Goal: Transaction & Acquisition: Purchase product/service

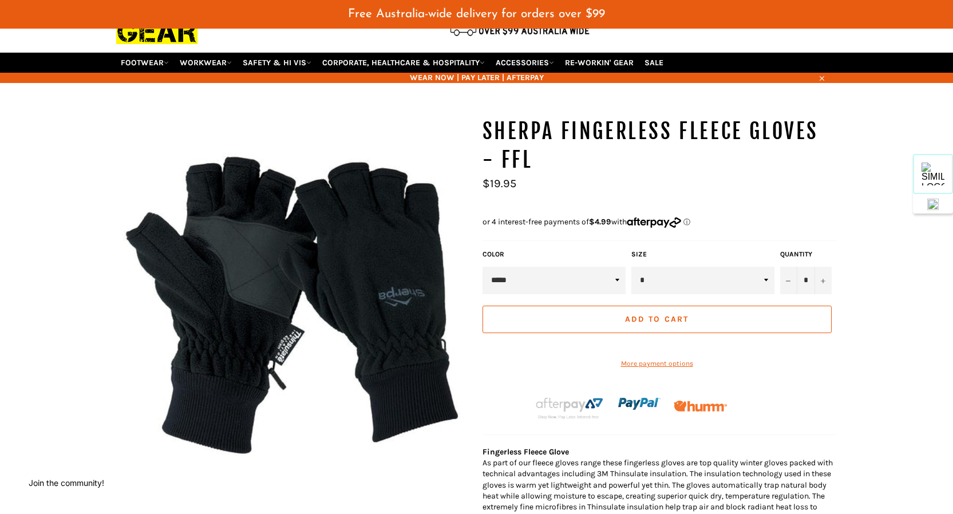
scroll to position [81, 0]
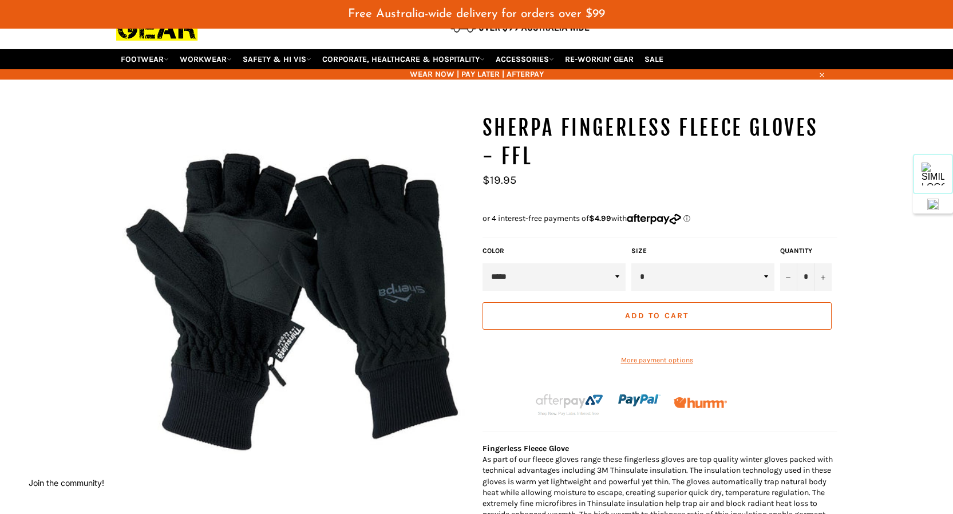
click at [333, 291] on img at bounding box center [293, 291] width 355 height 355
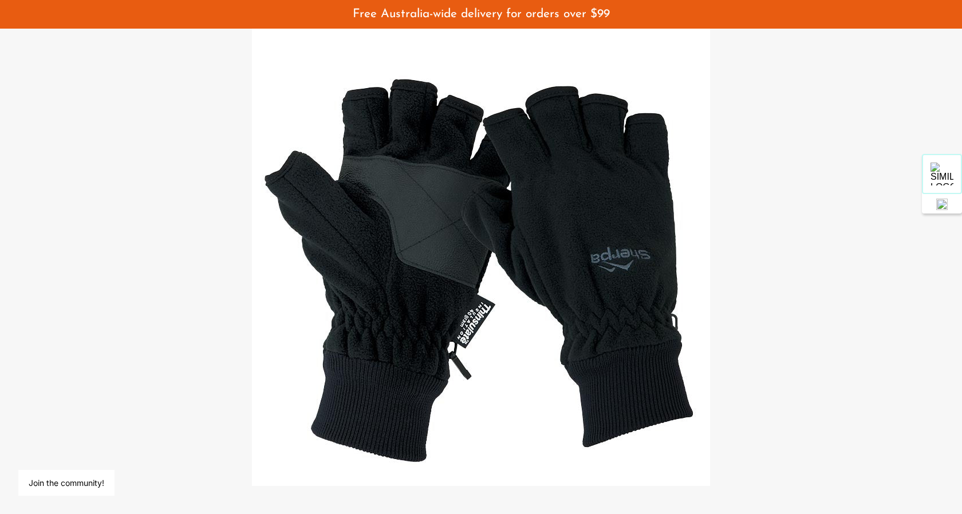
click at [721, 244] on div at bounding box center [481, 257] width 962 height 514
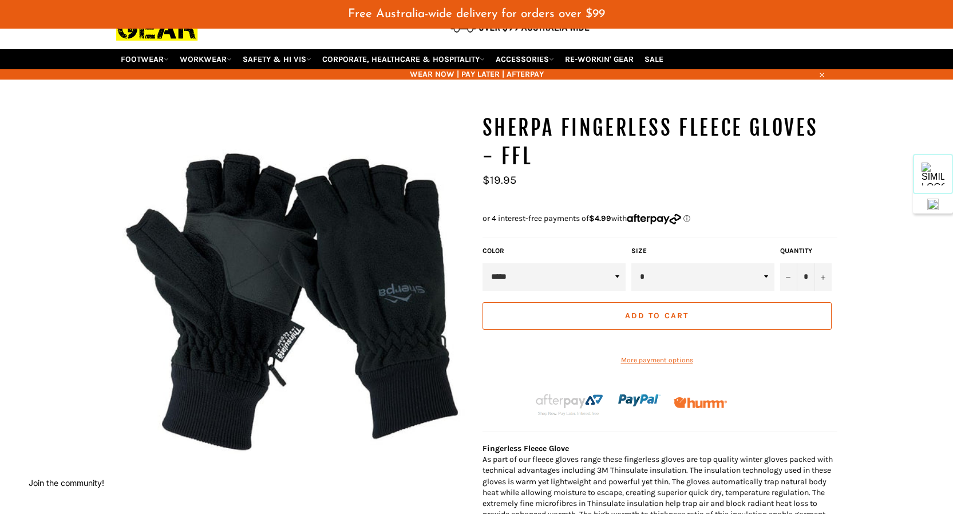
click at [664, 311] on span "Add to Cart" at bounding box center [657, 316] width 64 height 10
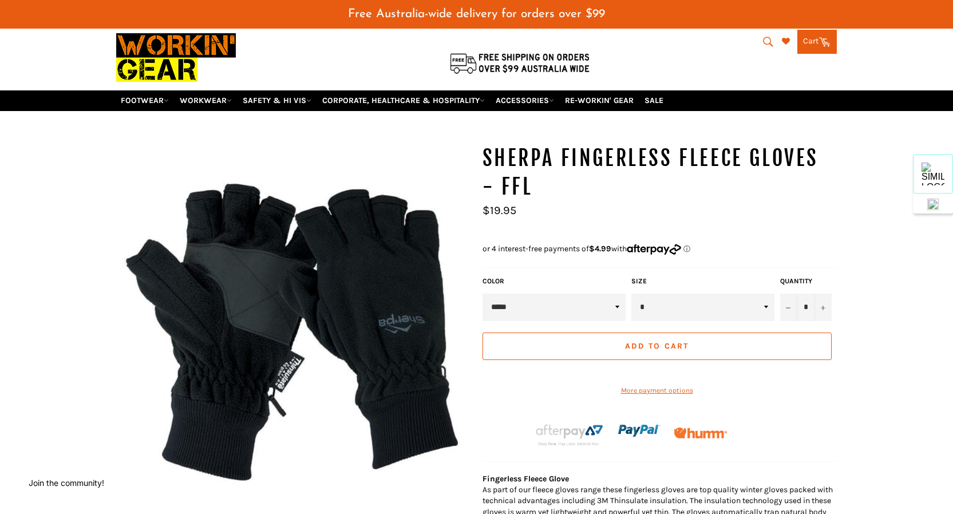
scroll to position [0, 0]
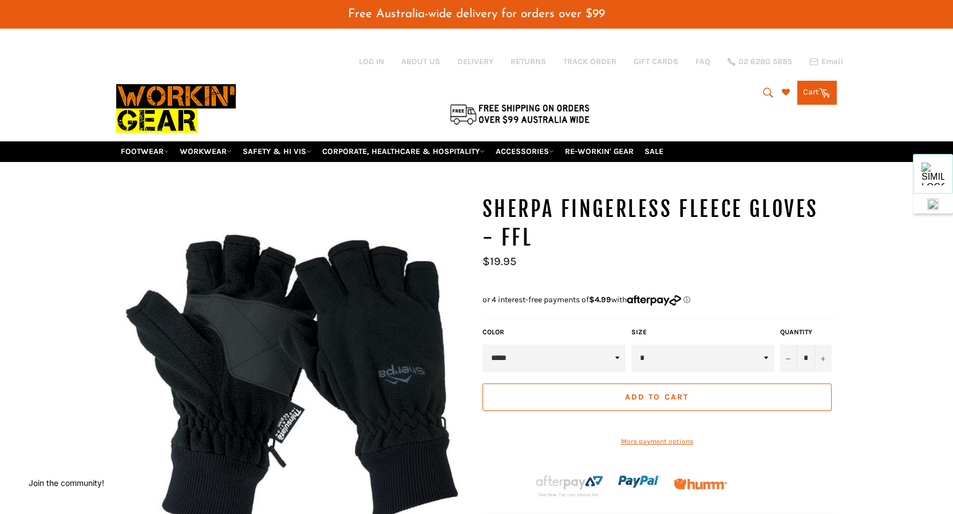
click at [810, 83] on link "Cart Cart 0 items" at bounding box center [818, 93] width 40 height 24
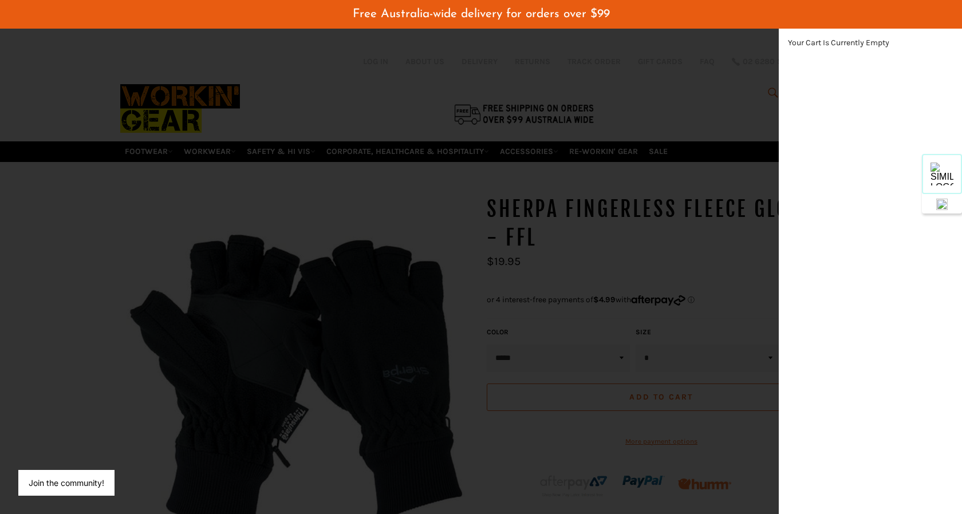
click at [238, 77] on div "modal" at bounding box center [481, 257] width 962 height 514
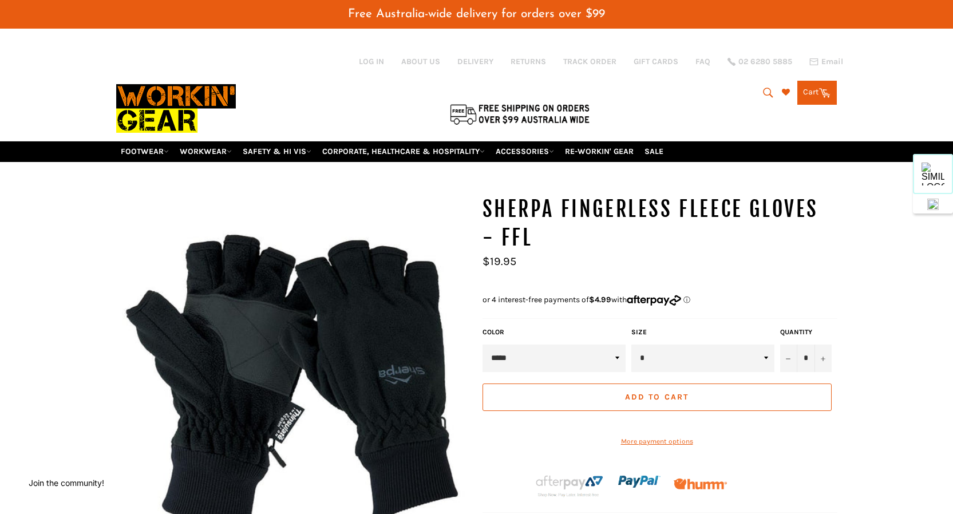
click at [643, 392] on span "Add to Cart" at bounding box center [657, 397] width 64 height 10
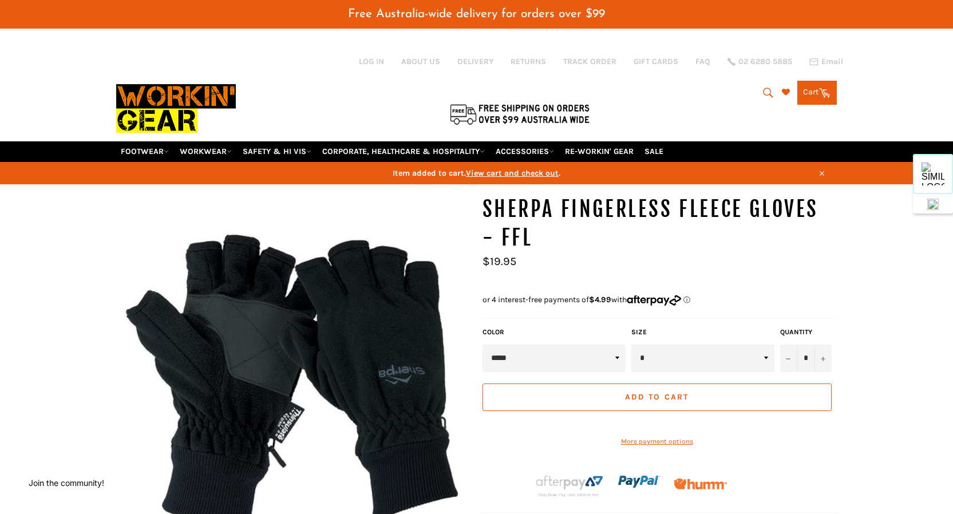
click at [563, 345] on select "*****" at bounding box center [554, 358] width 143 height 27
click at [483, 345] on select "*****" at bounding box center [554, 358] width 143 height 27
click at [669, 345] on select "* * * **" at bounding box center [703, 358] width 143 height 27
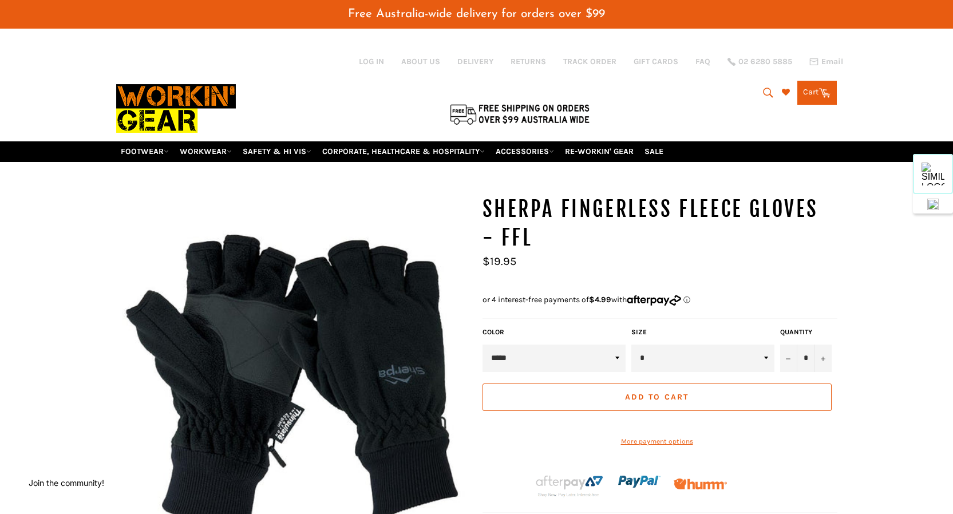
click at [632, 345] on select "* * * **" at bounding box center [703, 358] width 143 height 27
click at [655, 328] on label "Size" at bounding box center [703, 333] width 143 height 10
click at [655, 349] on select "* * * **" at bounding box center [703, 358] width 143 height 27
select select "*"
click at [632, 345] on select "* * * **" at bounding box center [703, 358] width 143 height 27
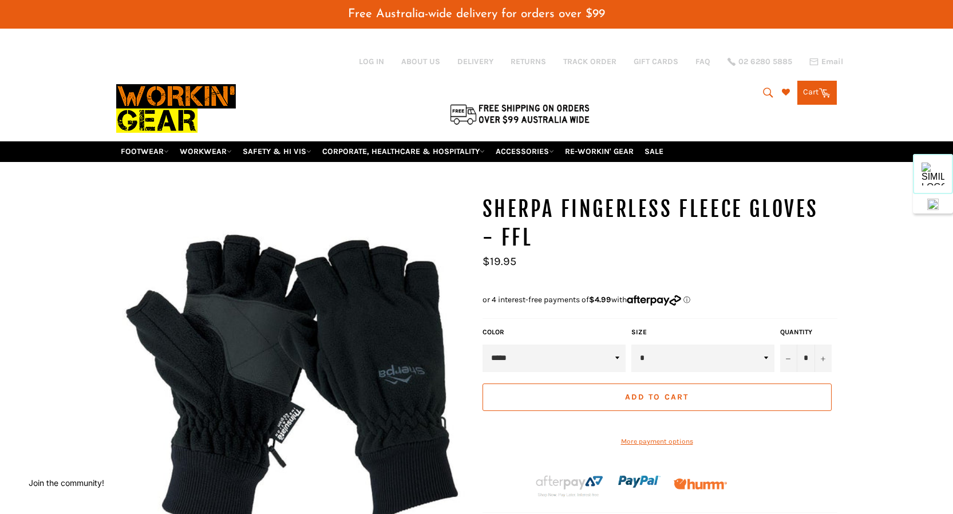
click at [652, 392] on span "Add to Cart" at bounding box center [657, 397] width 64 height 10
click at [817, 85] on link "Cart Cart 0 items" at bounding box center [818, 93] width 40 height 24
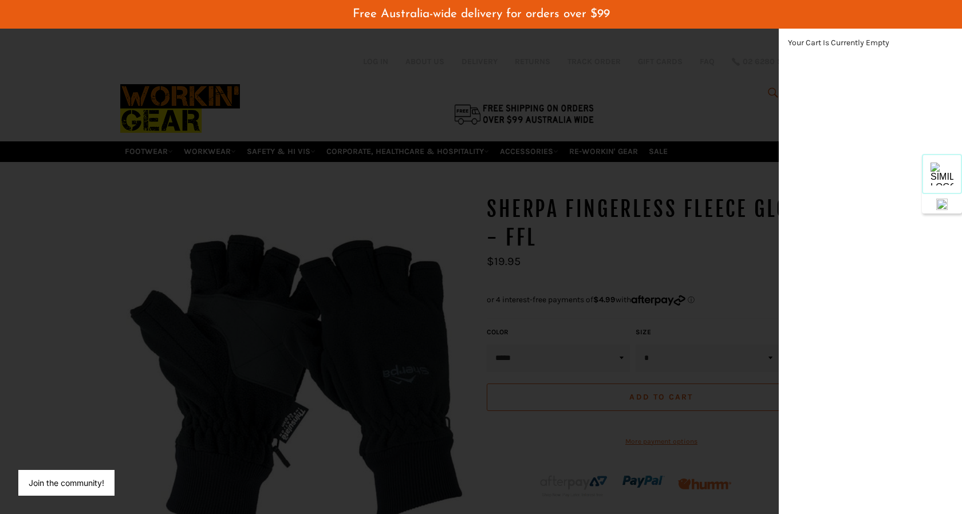
click at [212, 73] on div "modal" at bounding box center [481, 257] width 962 height 514
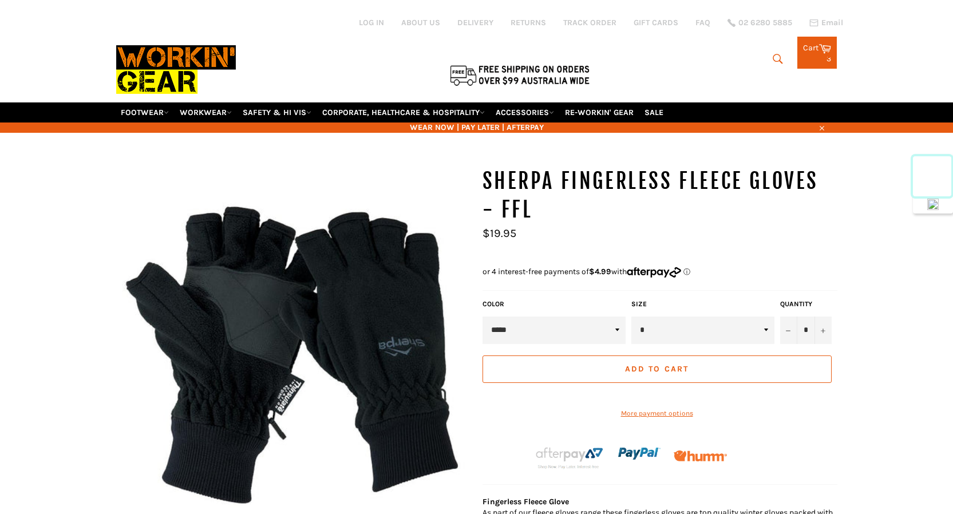
click at [812, 55] on div "3 items" at bounding box center [817, 59] width 28 height 8
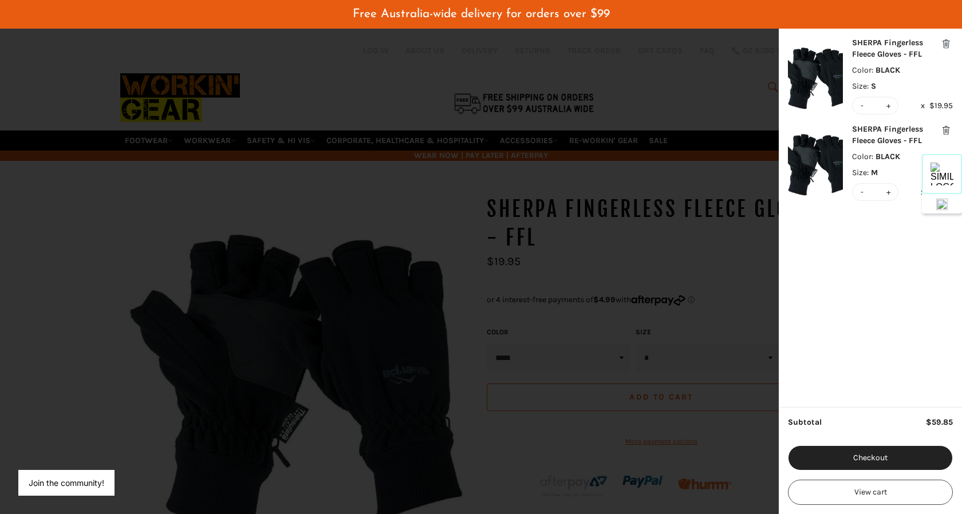
click at [862, 191] on button "-" at bounding box center [862, 192] width 8 height 17
type input "*"
click at [861, 193] on button "-" at bounding box center [862, 192] width 8 height 17
click at [862, 194] on button "-" at bounding box center [862, 192] width 8 height 17
click at [946, 129] on button "modal" at bounding box center [946, 131] width 14 height 14
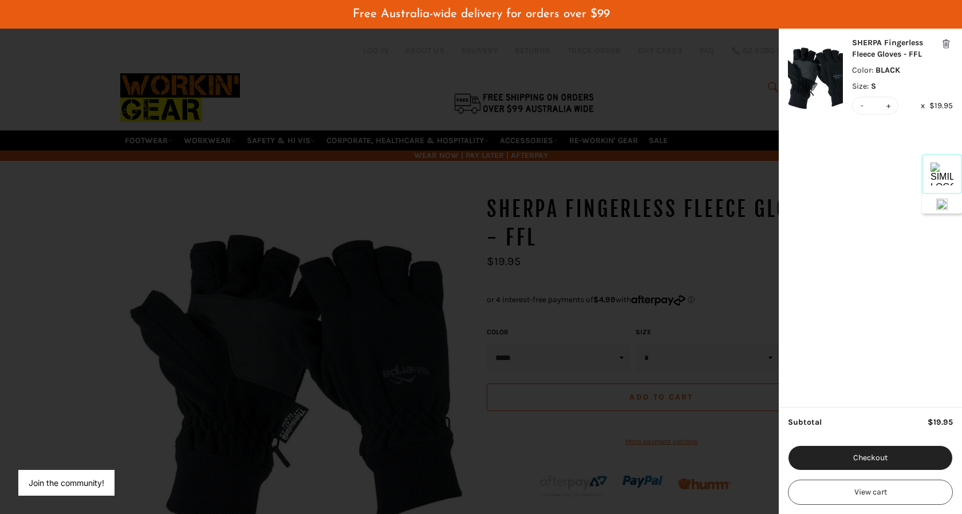
click at [725, 228] on div "modal" at bounding box center [481, 257] width 962 height 514
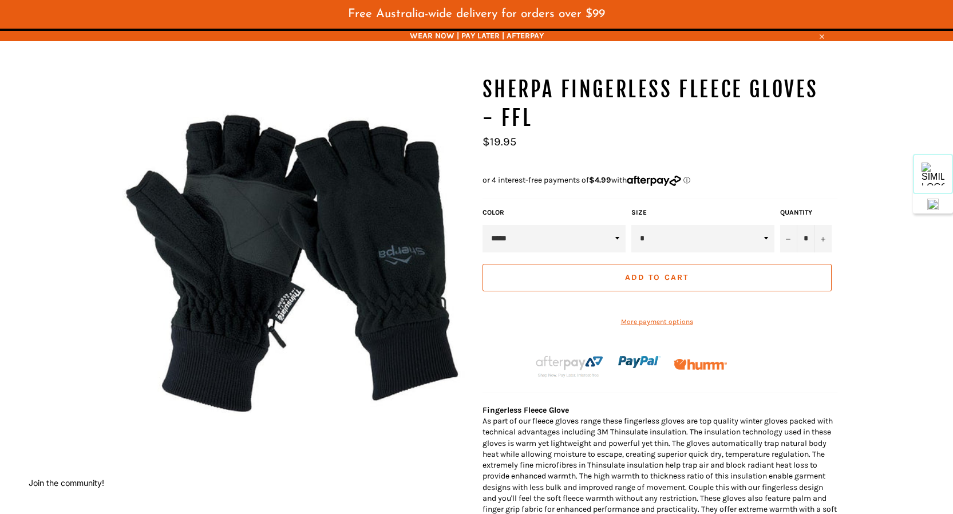
scroll to position [86, 0]
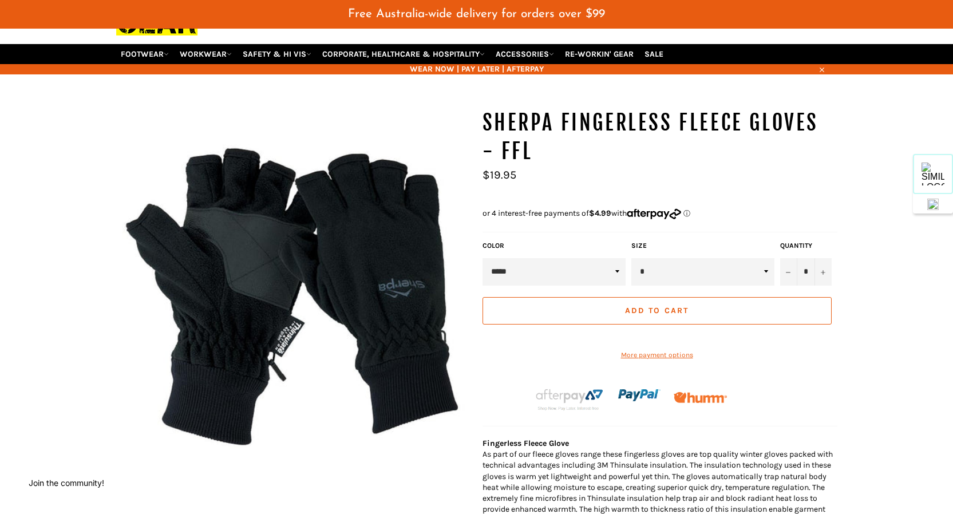
click at [640, 241] on label "Size" at bounding box center [703, 246] width 143 height 10
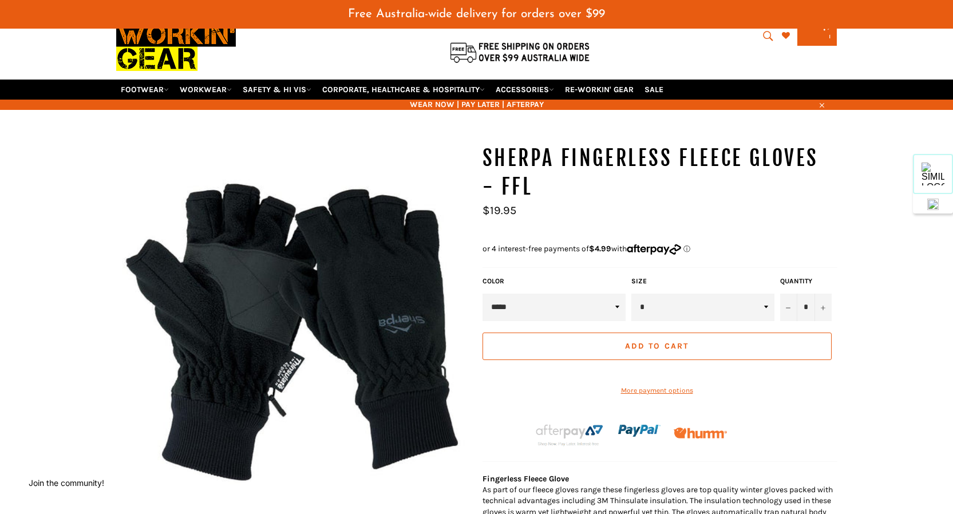
scroll to position [0, 0]
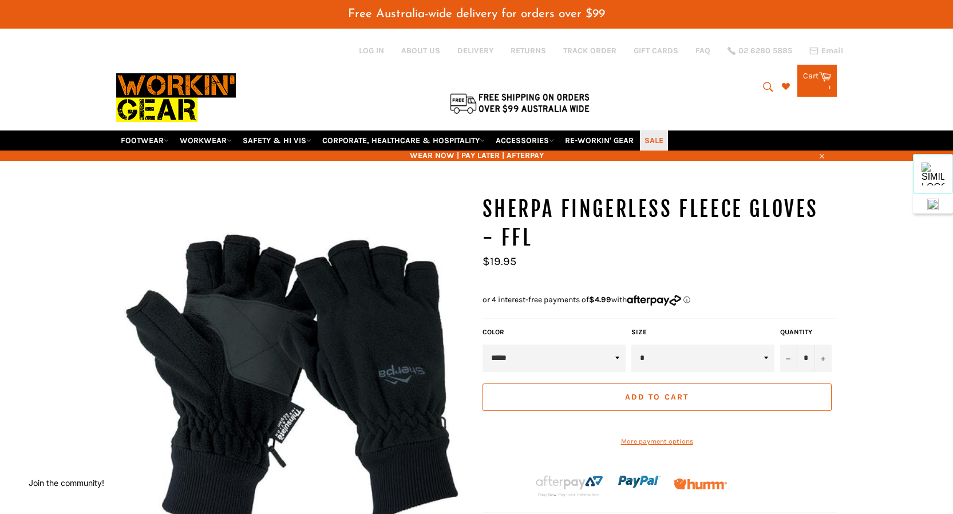
click at [663, 131] on link "SALE" at bounding box center [654, 141] width 28 height 20
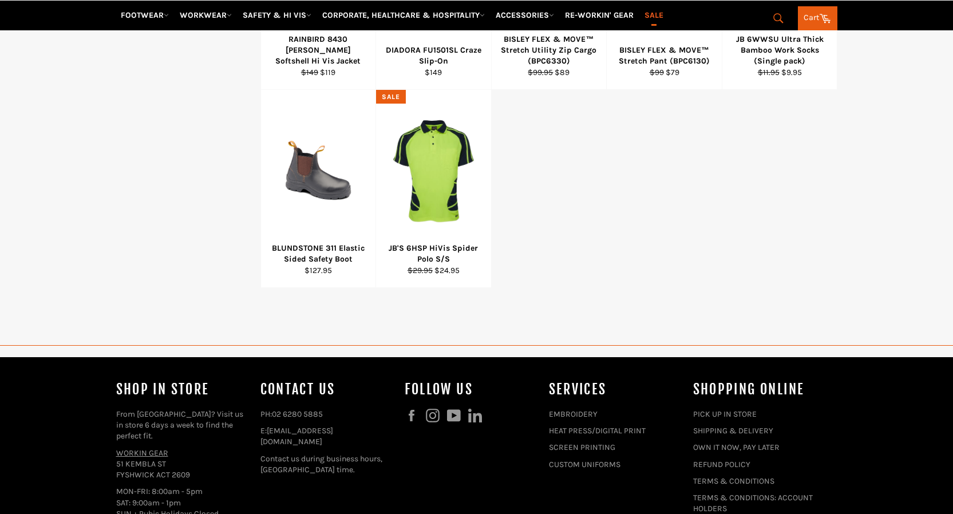
select select "**********"
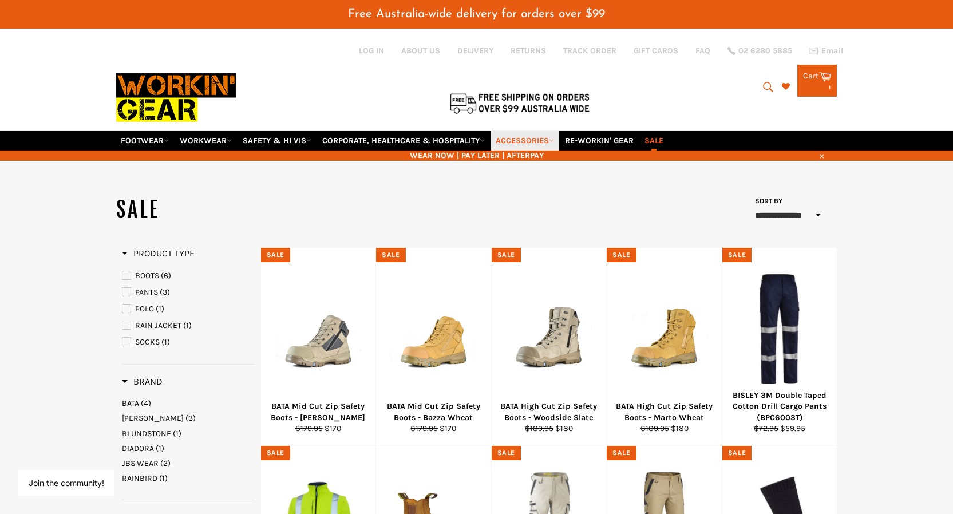
click at [559, 131] on link "ACCESSORIES" at bounding box center [525, 141] width 68 height 20
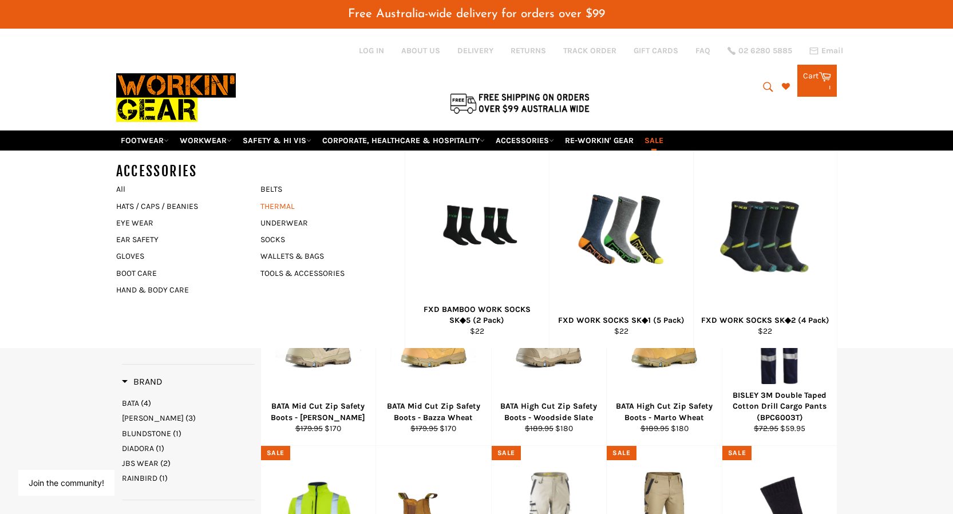
click at [287, 198] on link "THERMAL" at bounding box center [324, 206] width 139 height 17
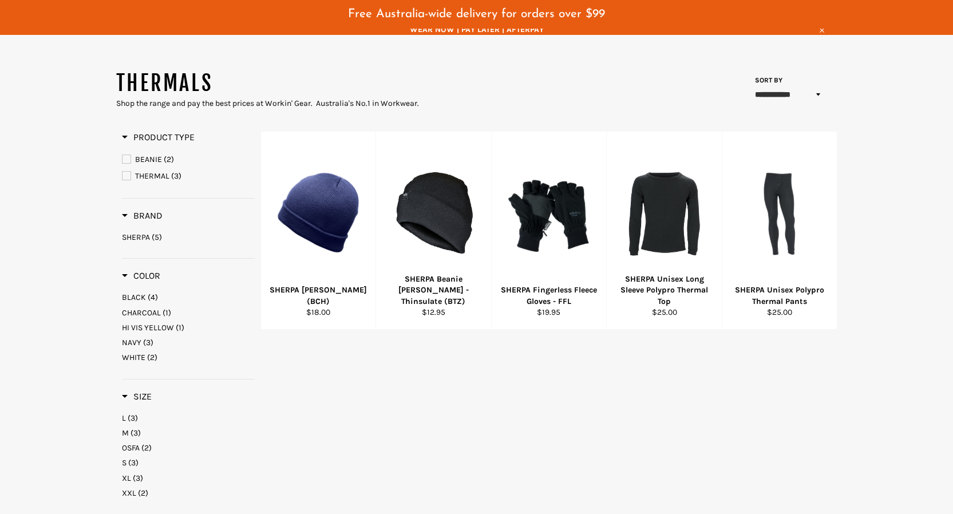
scroll to position [129, 0]
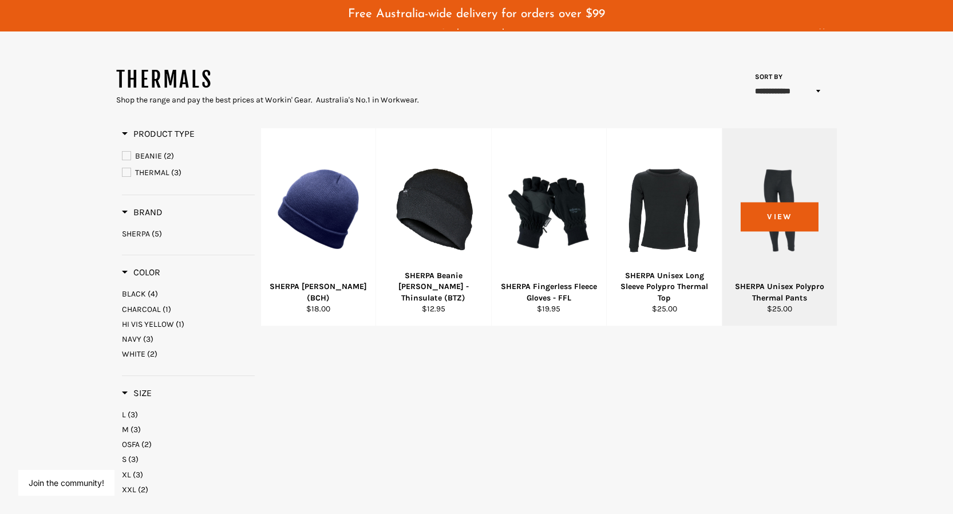
click at [779, 281] on div "SHERPA Unisex Polypro Thermal Pants" at bounding box center [779, 292] width 101 height 22
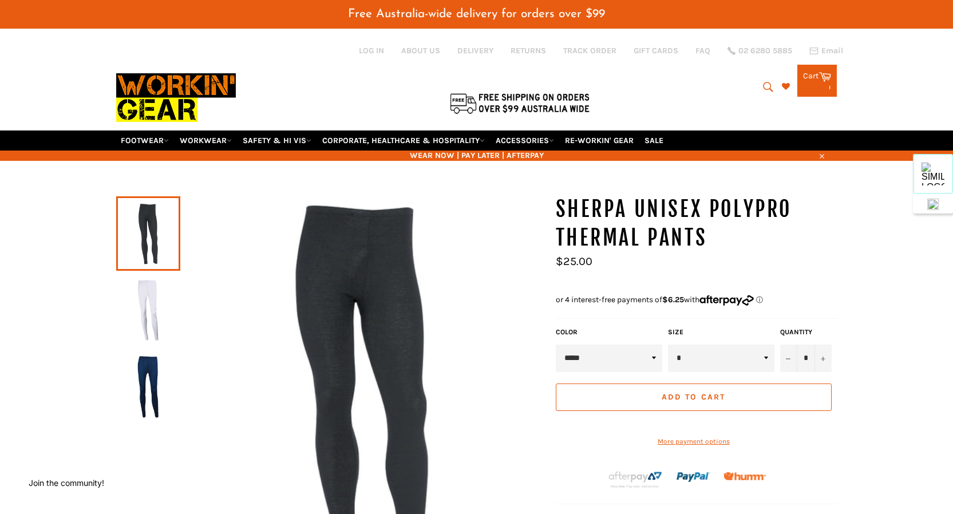
click at [152, 293] on img at bounding box center [148, 310] width 53 height 63
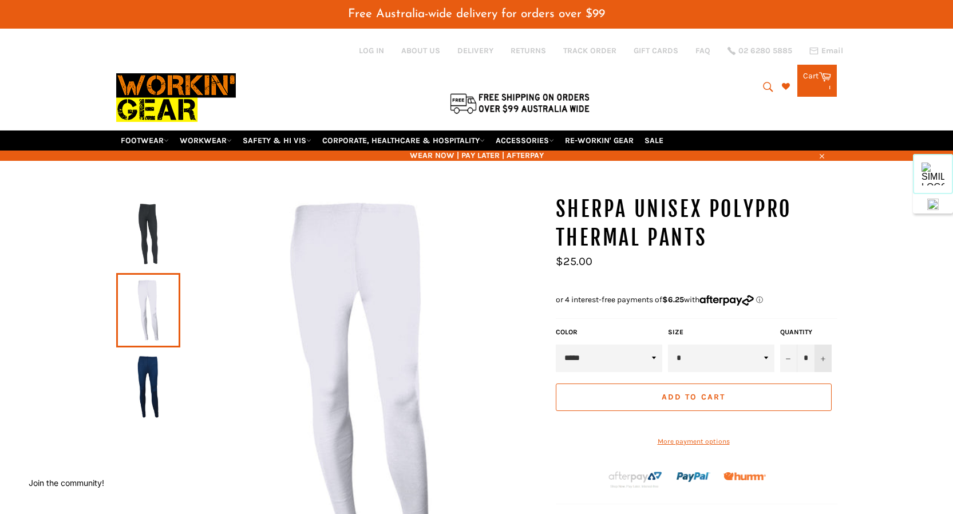
click at [825, 357] on icon "Increase item quantity by one" at bounding box center [823, 359] width 5 height 5
type input "*"
click at [702, 386] on button "Add to Cart" at bounding box center [694, 397] width 276 height 27
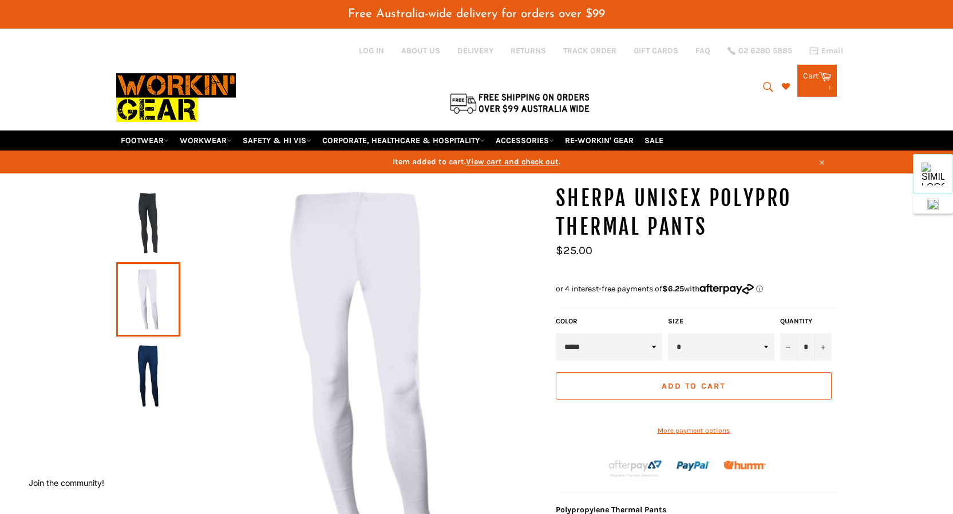
click at [511, 157] on span "View cart and check out" at bounding box center [512, 162] width 93 height 10
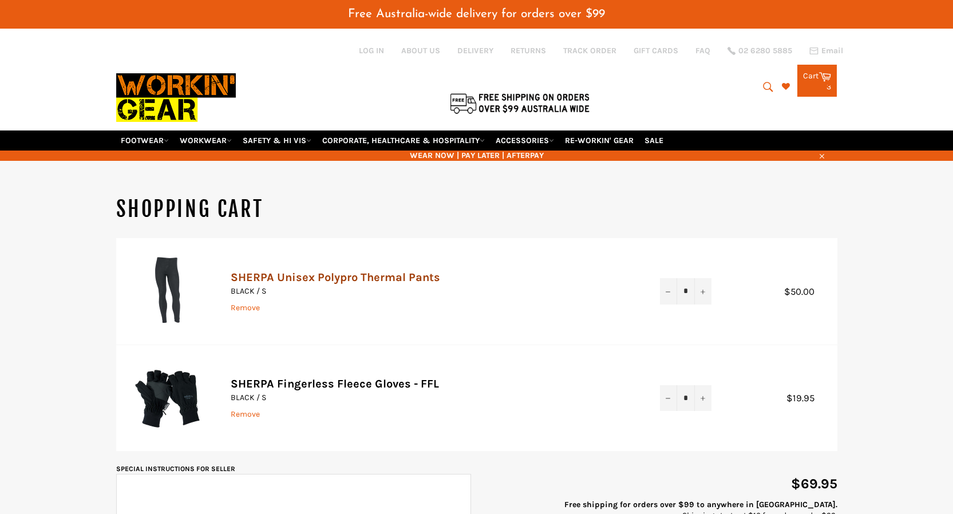
click at [313, 271] on link "SHERPA Unisex Polypro Thermal Pants" at bounding box center [336, 277] width 210 height 13
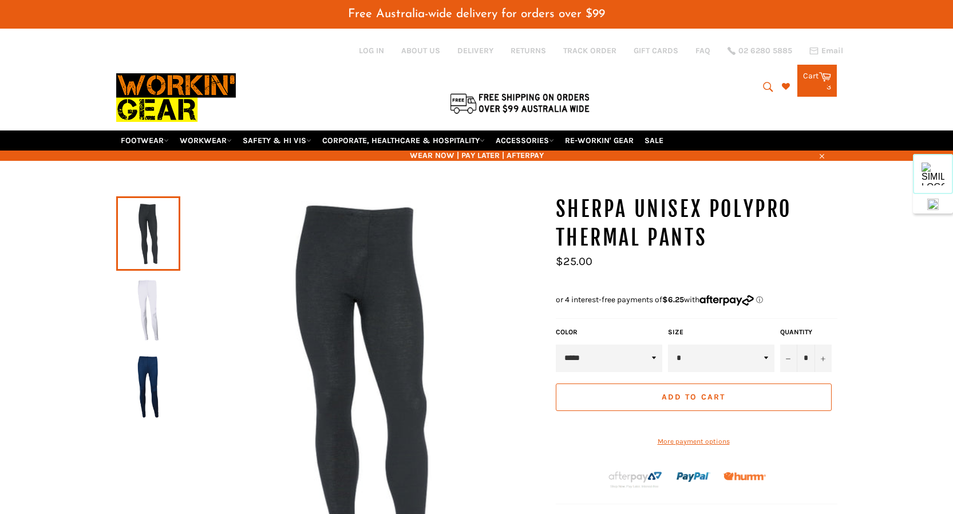
click at [146, 287] on img at bounding box center [148, 310] width 53 height 63
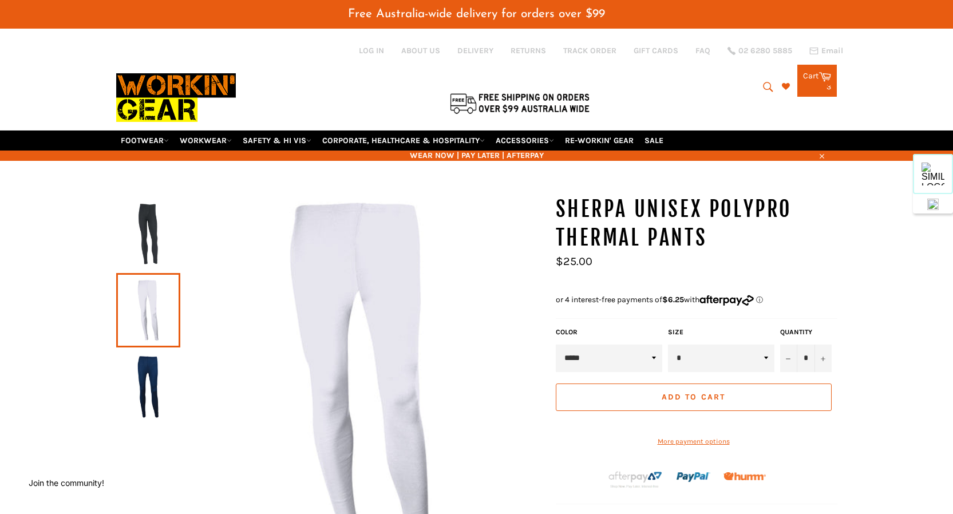
click at [148, 288] on link at bounding box center [148, 310] width 64 height 74
click at [619, 346] on select "***** ***** ****" at bounding box center [609, 358] width 106 height 27
select select "*****"
click at [556, 345] on select "***** ***** ****" at bounding box center [609, 358] width 106 height 27
click at [826, 345] on button "+" at bounding box center [823, 358] width 17 height 27
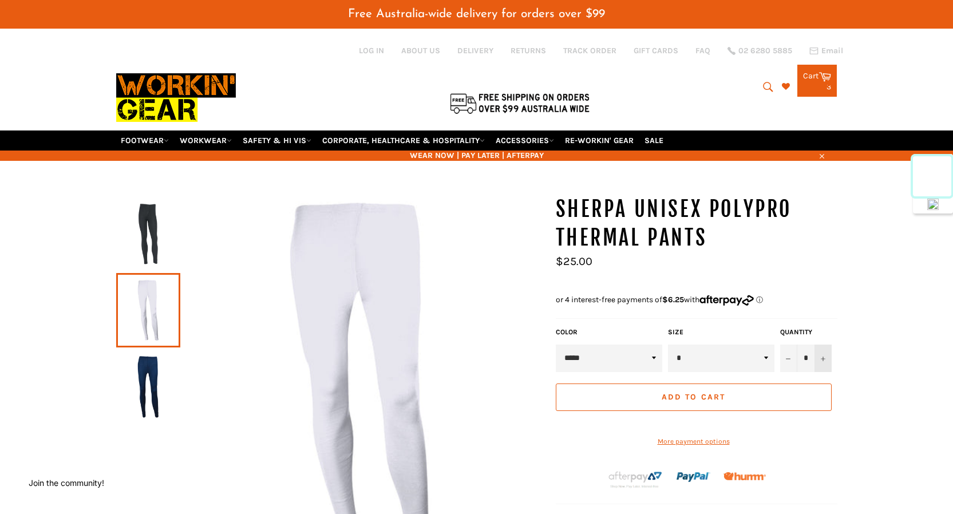
type input "*"
click at [691, 392] on span "Add to Cart" at bounding box center [694, 397] width 64 height 10
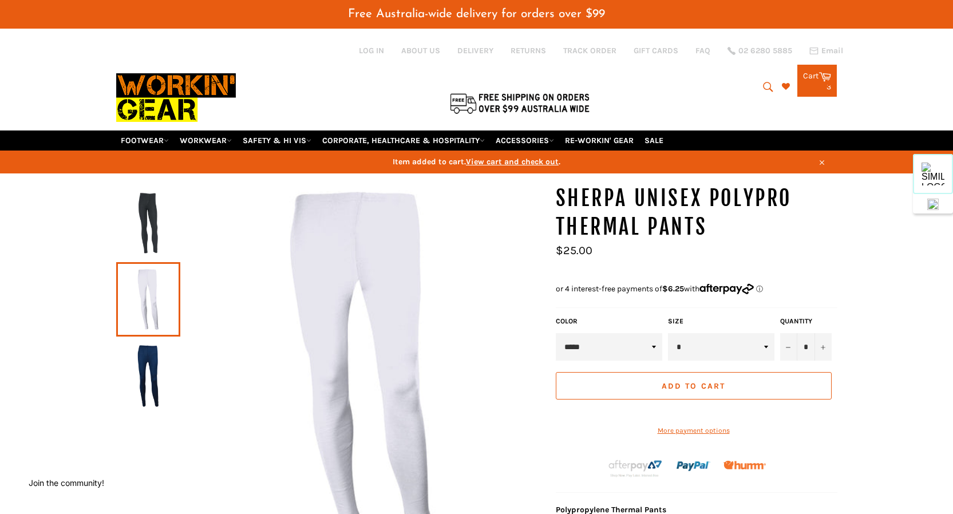
click at [519, 157] on span "View cart and check out" at bounding box center [512, 162] width 93 height 10
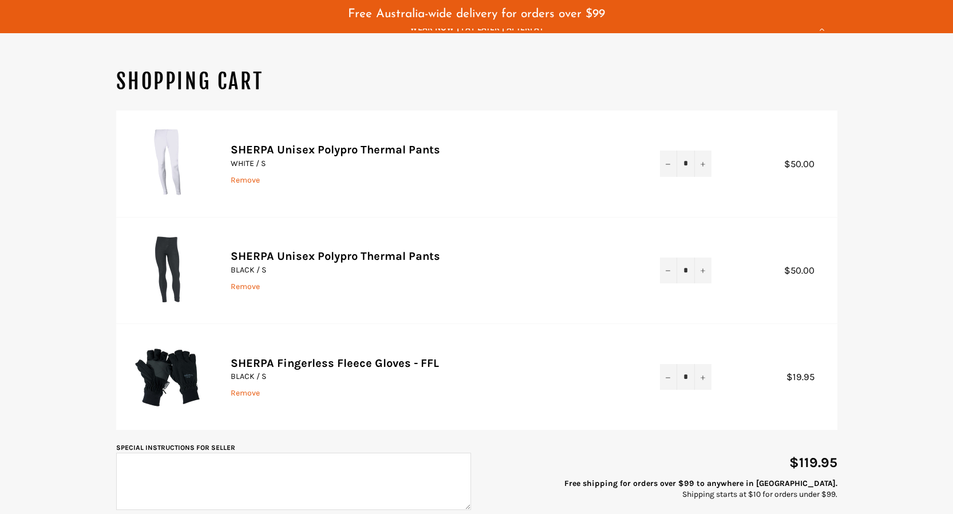
scroll to position [129, 0]
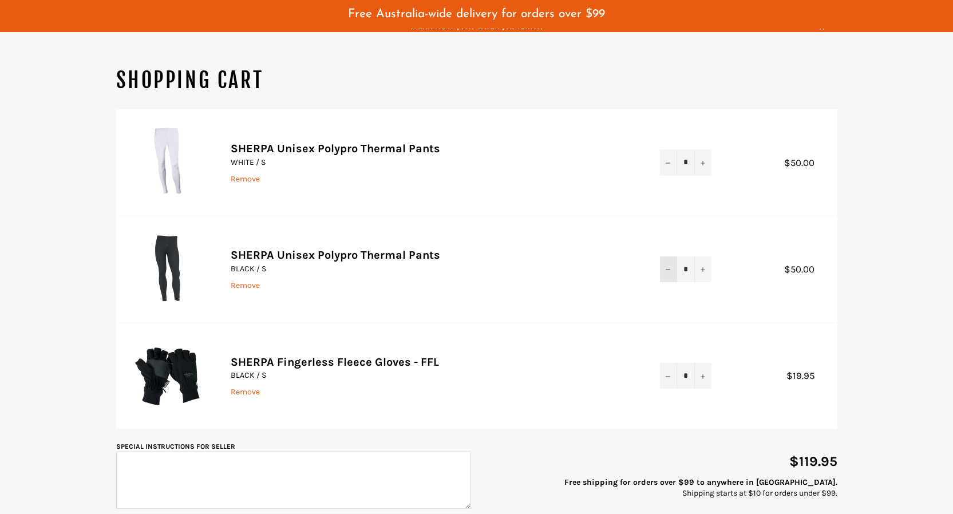
click at [665, 258] on button "−" at bounding box center [668, 270] width 17 height 26
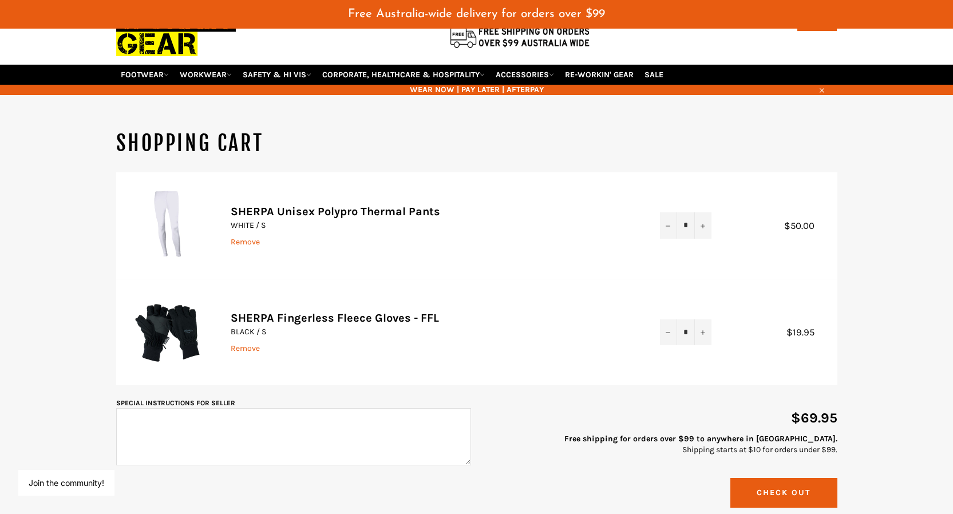
scroll to position [0, 0]
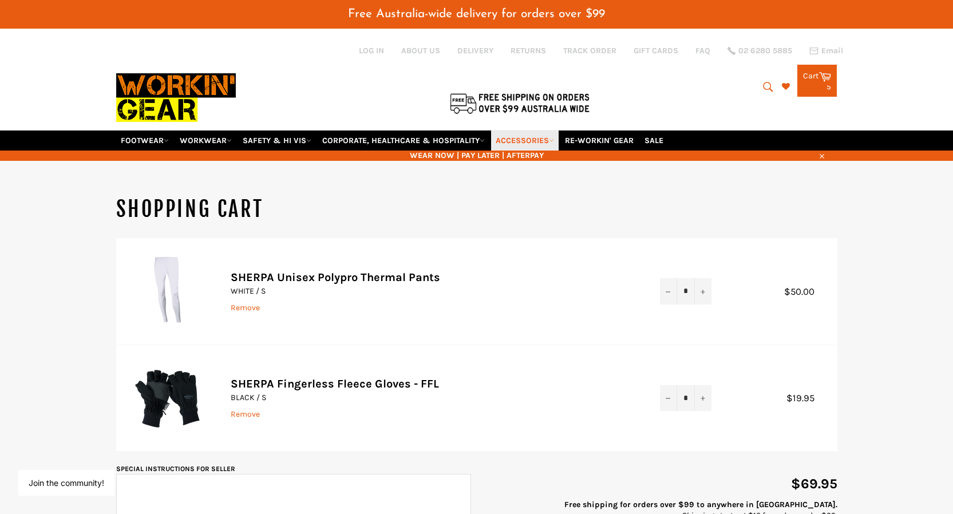
click at [527, 131] on link "ACCESSORIES" at bounding box center [525, 141] width 68 height 20
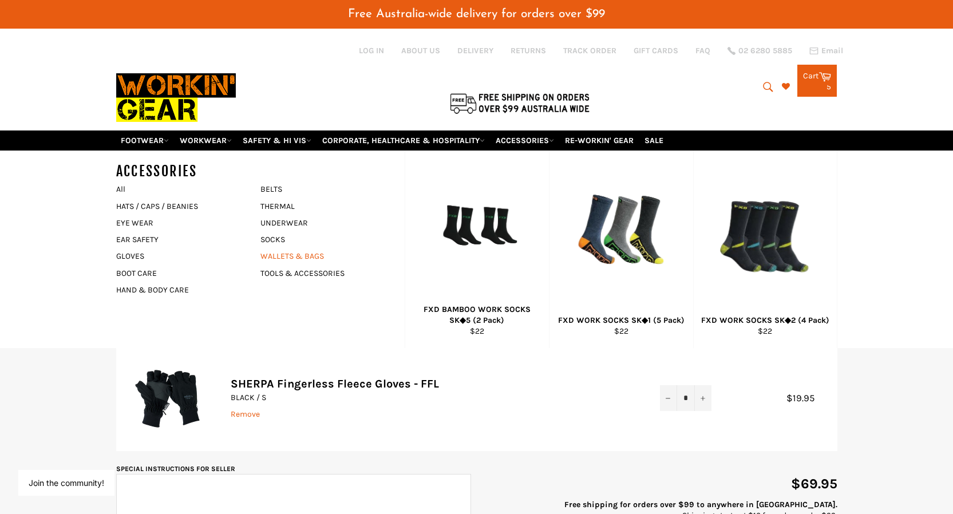
click at [279, 248] on link "WALLETS & BAGS" at bounding box center [324, 256] width 139 height 17
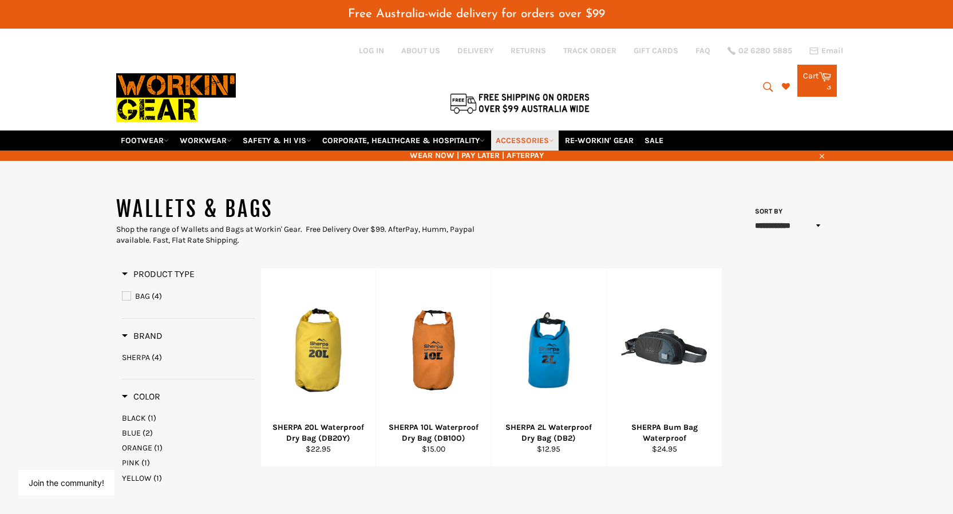
click at [546, 131] on link "ACCESSORIES" at bounding box center [525, 141] width 68 height 20
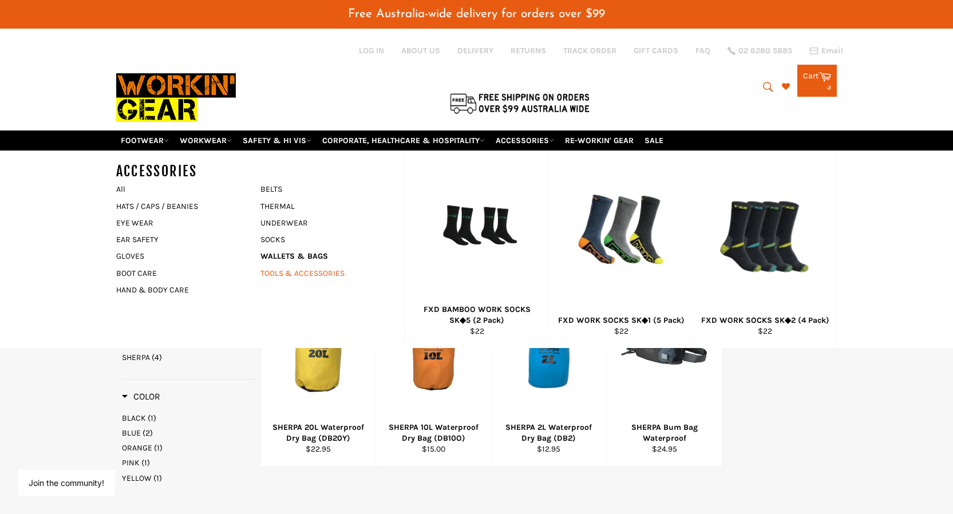
click at [293, 265] on link "TOOLS & ACCESSORIES" at bounding box center [324, 273] width 139 height 17
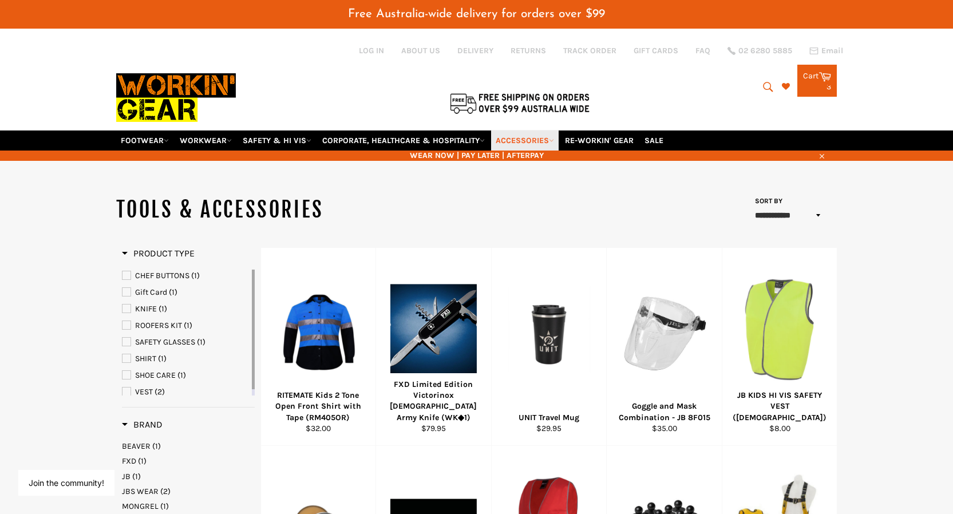
click at [540, 131] on link "ACCESSORIES" at bounding box center [525, 141] width 68 height 20
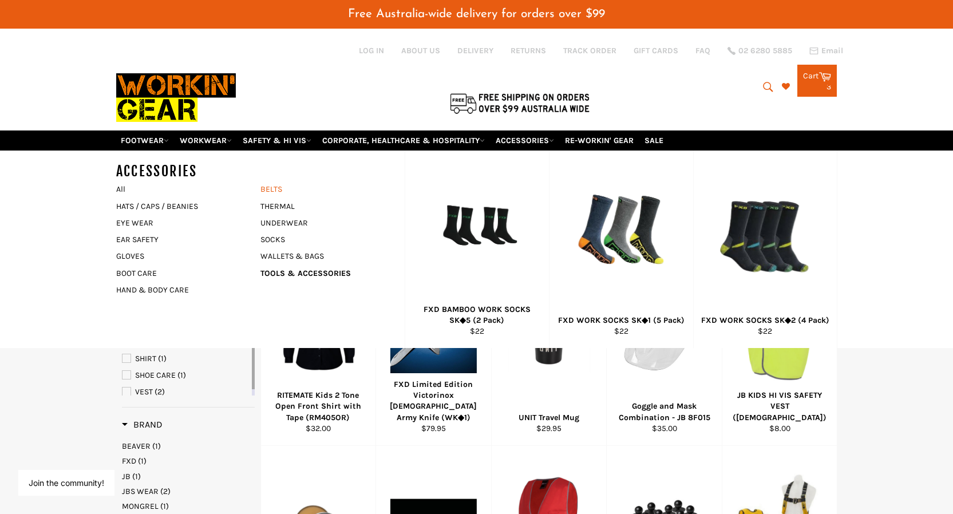
click at [275, 181] on link "BELTS" at bounding box center [324, 189] width 139 height 17
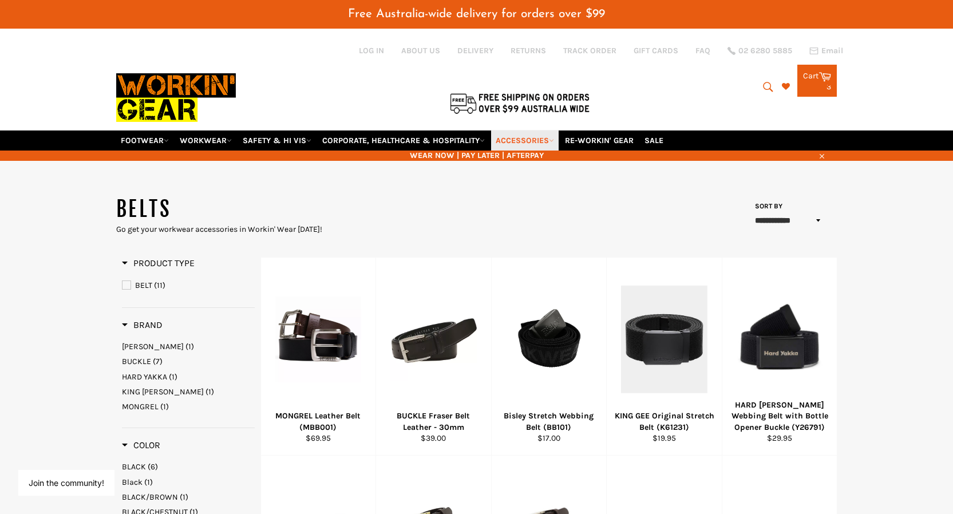
click at [530, 131] on link "ACCESSORIES" at bounding box center [525, 141] width 68 height 20
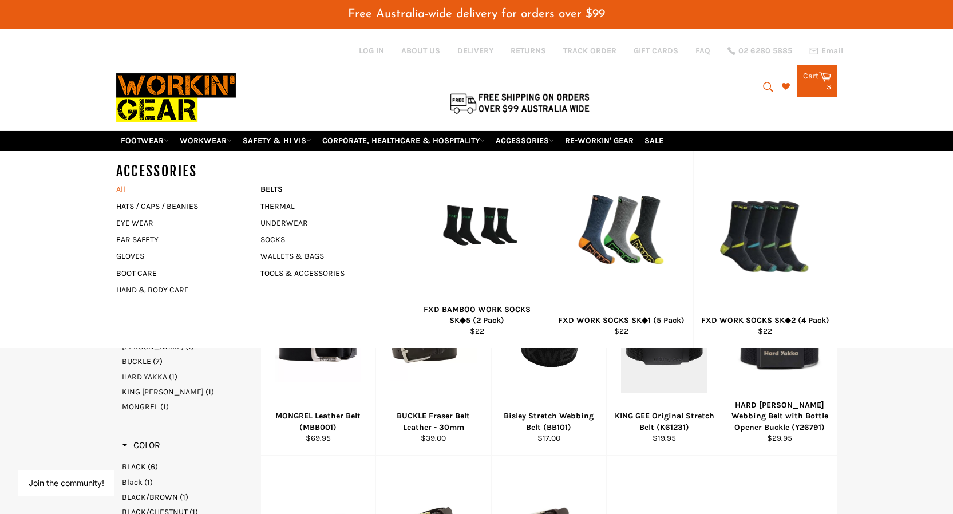
click at [123, 181] on link "All" at bounding box center [186, 189] width 150 height 17
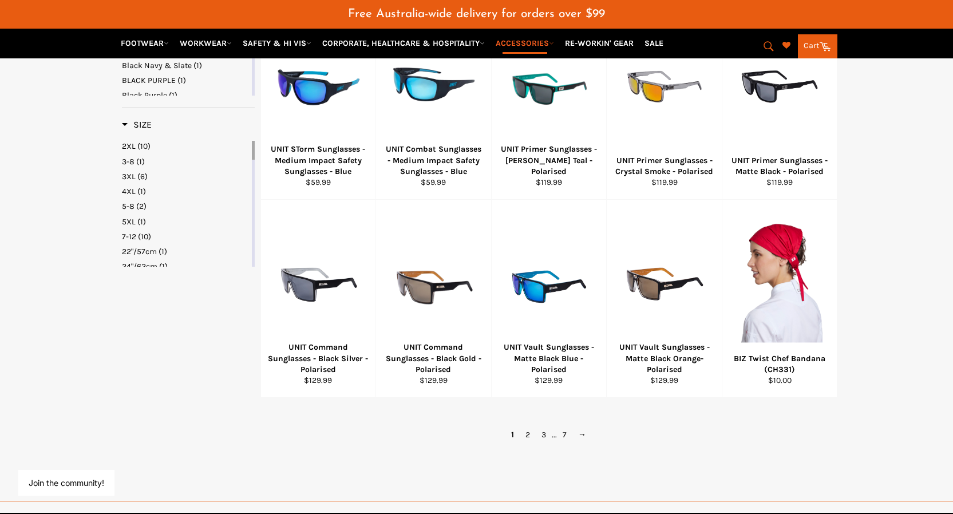
scroll to position [666, 0]
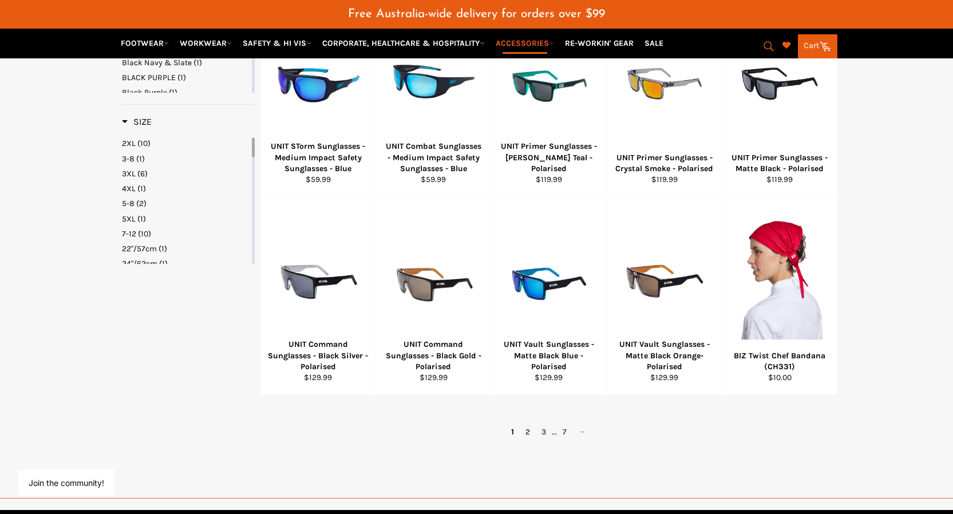
click at [582, 424] on link "→" at bounding box center [582, 432] width 19 height 17
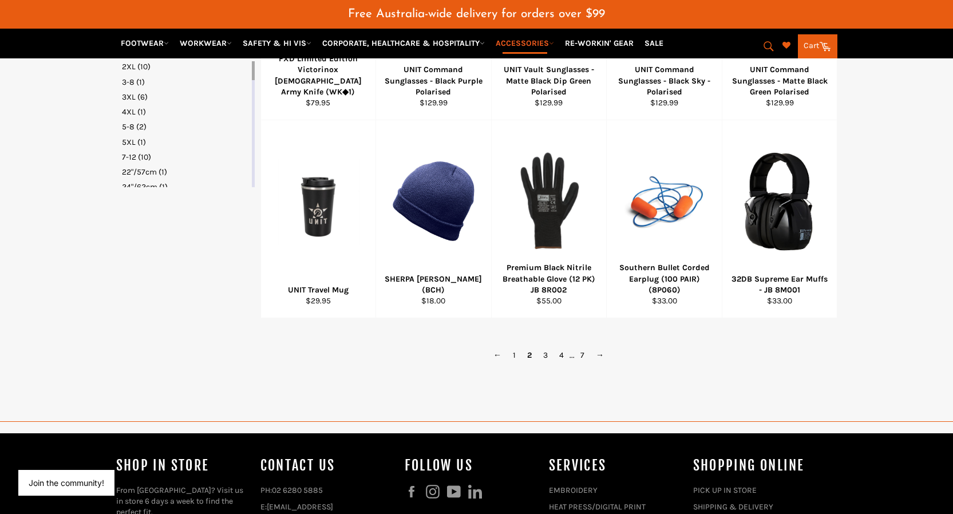
scroll to position [746, 0]
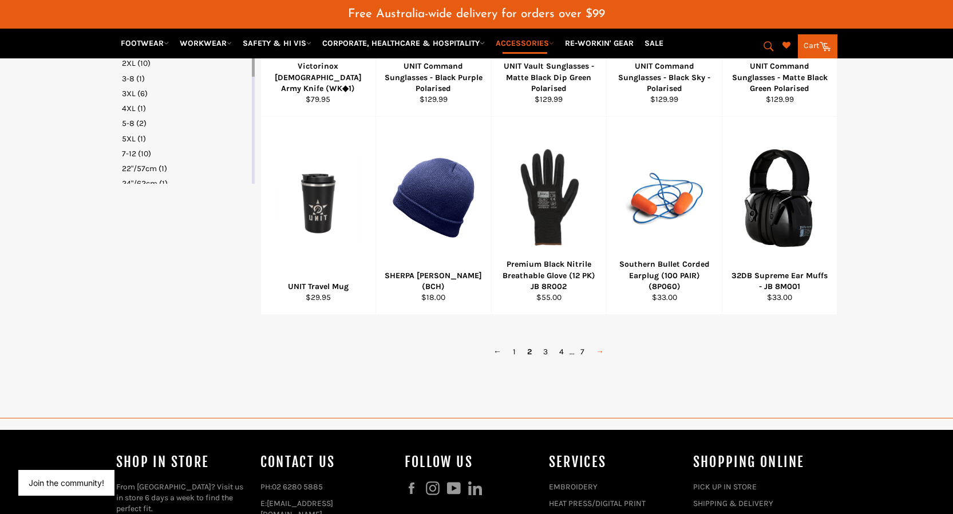
click at [597, 344] on link "→" at bounding box center [599, 352] width 19 height 17
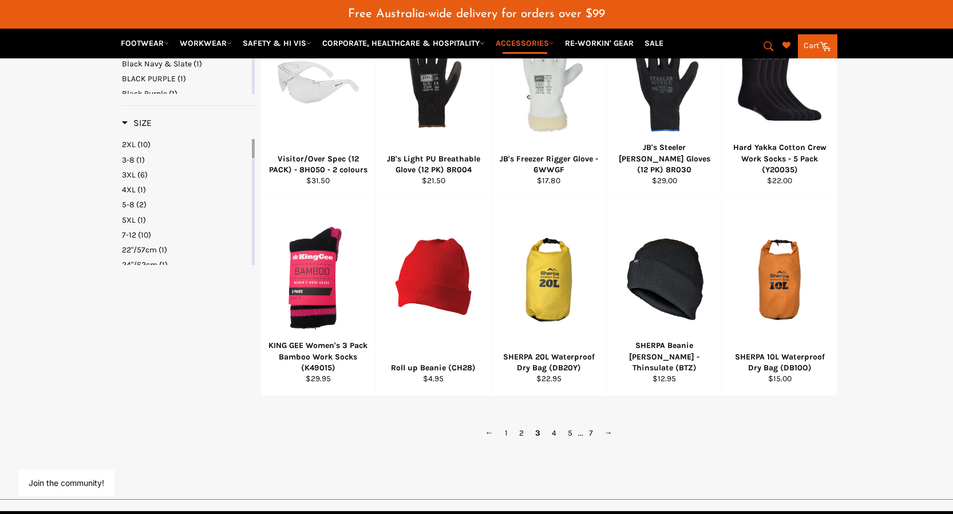
scroll to position [667, 0]
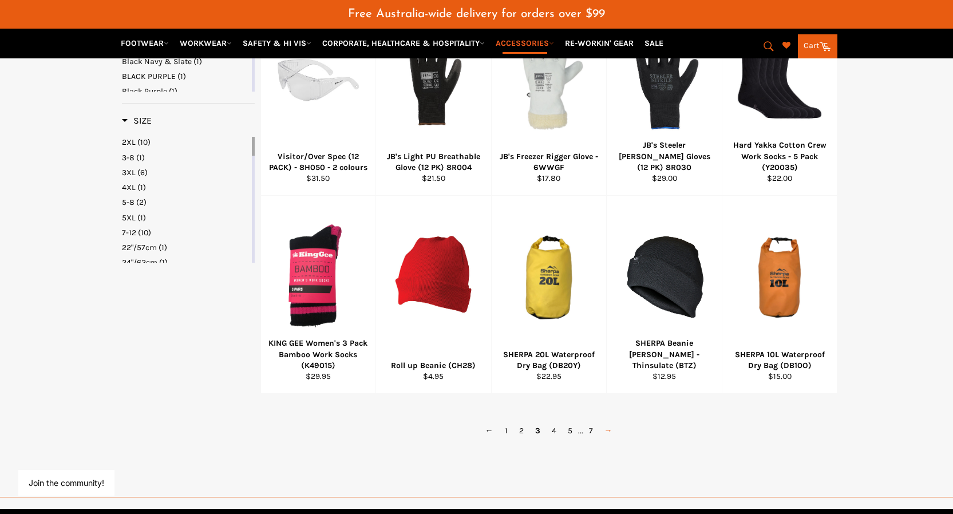
click at [607, 423] on link "→" at bounding box center [608, 431] width 19 height 17
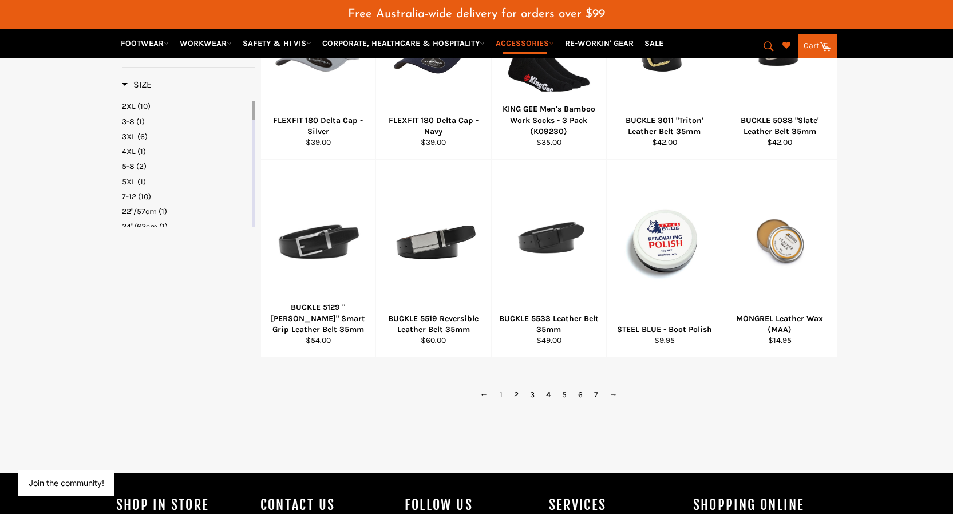
scroll to position [704, 0]
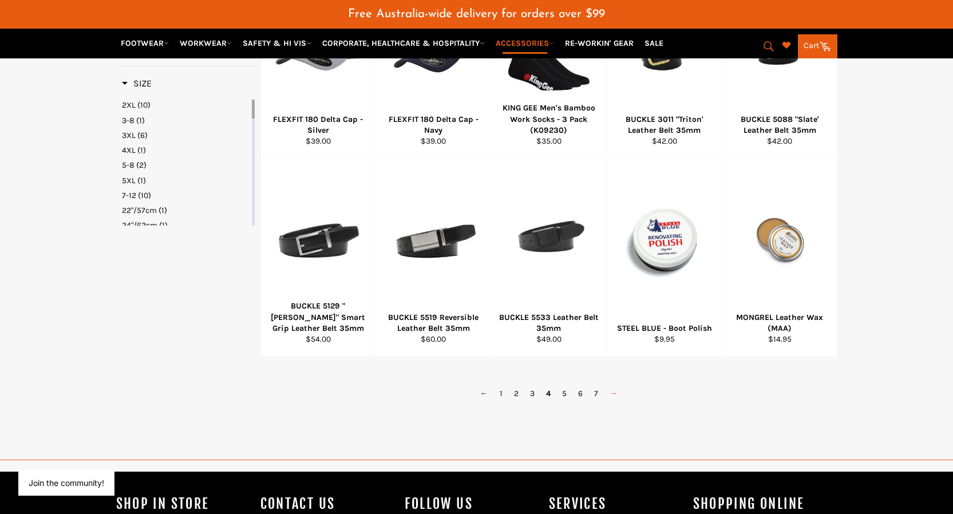
click at [614, 385] on link "→" at bounding box center [613, 393] width 19 height 17
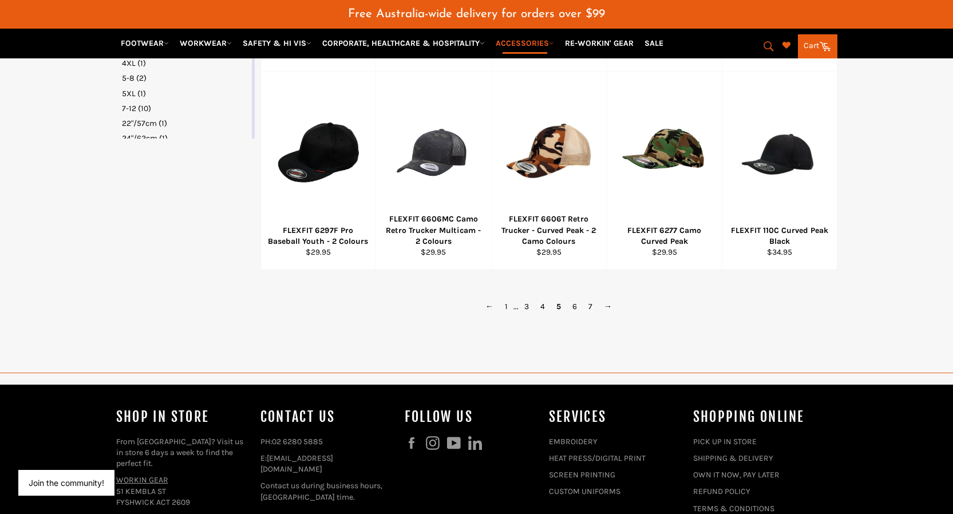
scroll to position [798, 0]
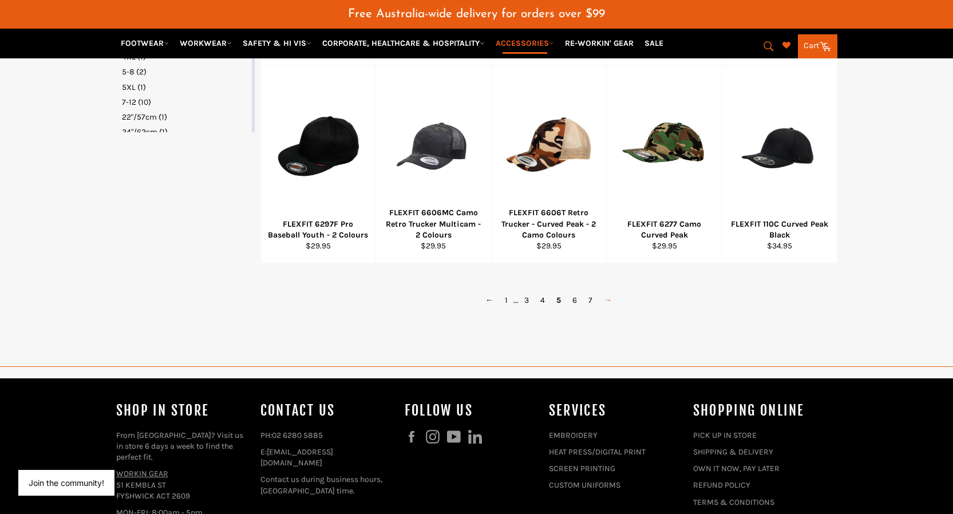
click at [610, 292] on link "→" at bounding box center [607, 300] width 19 height 17
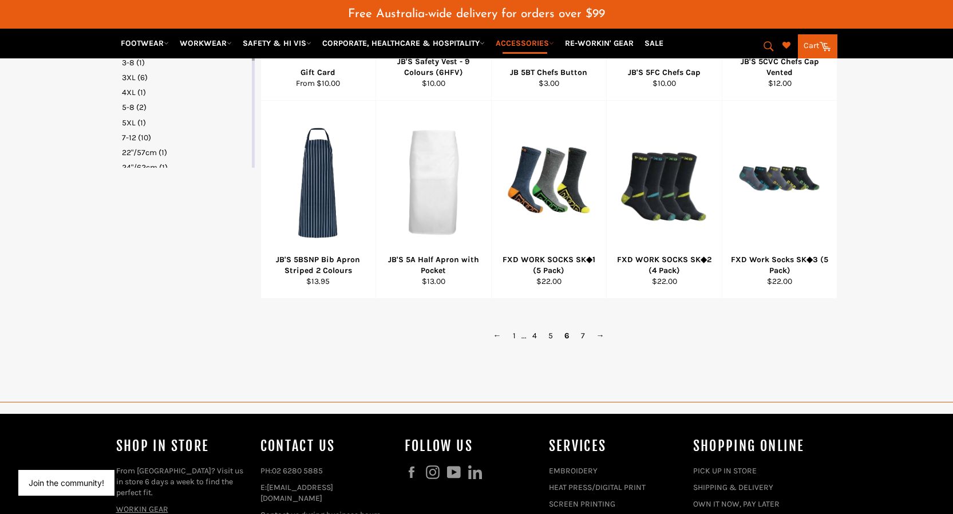
scroll to position [777, 0]
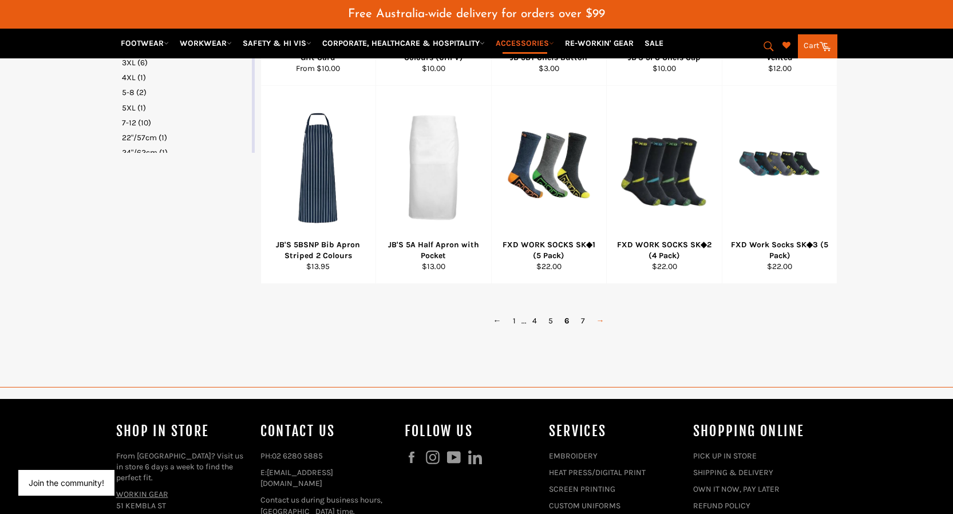
click at [599, 313] on link "→" at bounding box center [600, 321] width 19 height 17
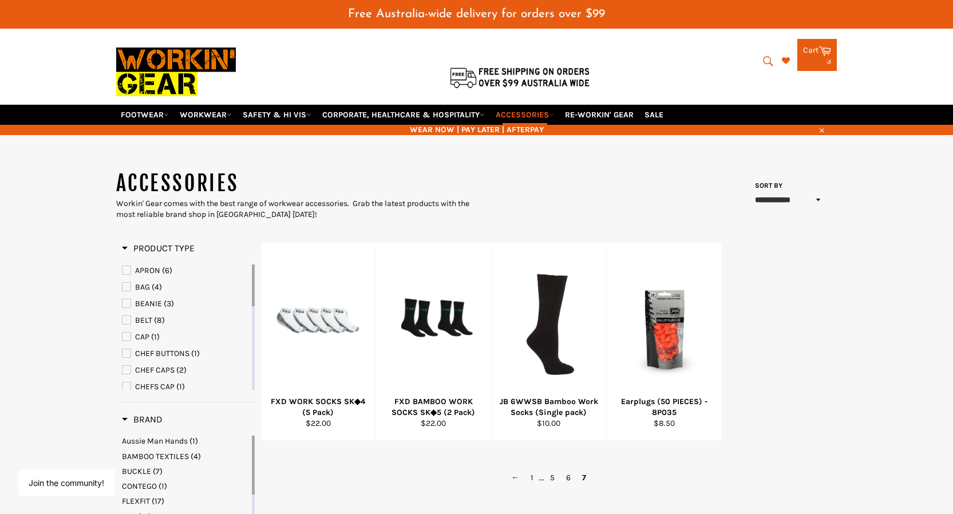
scroll to position [27, 0]
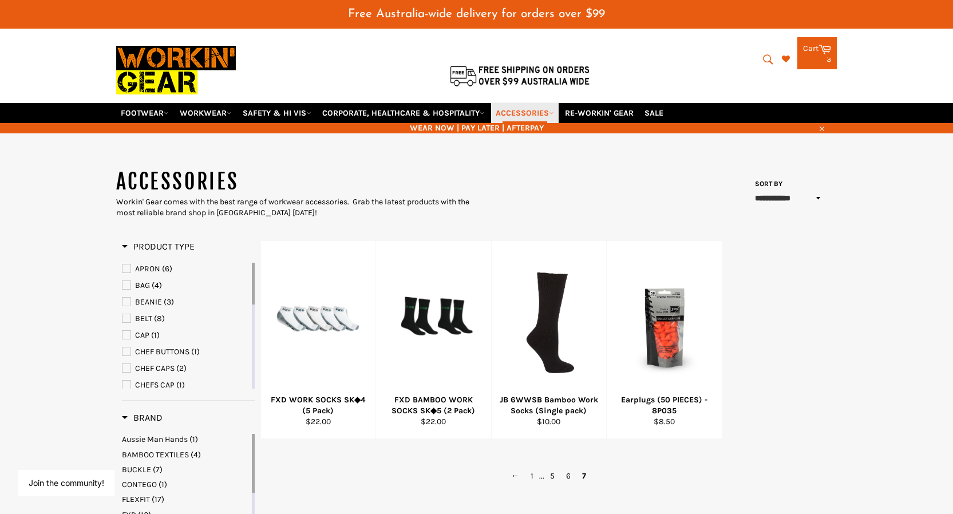
click at [530, 103] on link "ACCESSORIES" at bounding box center [525, 113] width 68 height 20
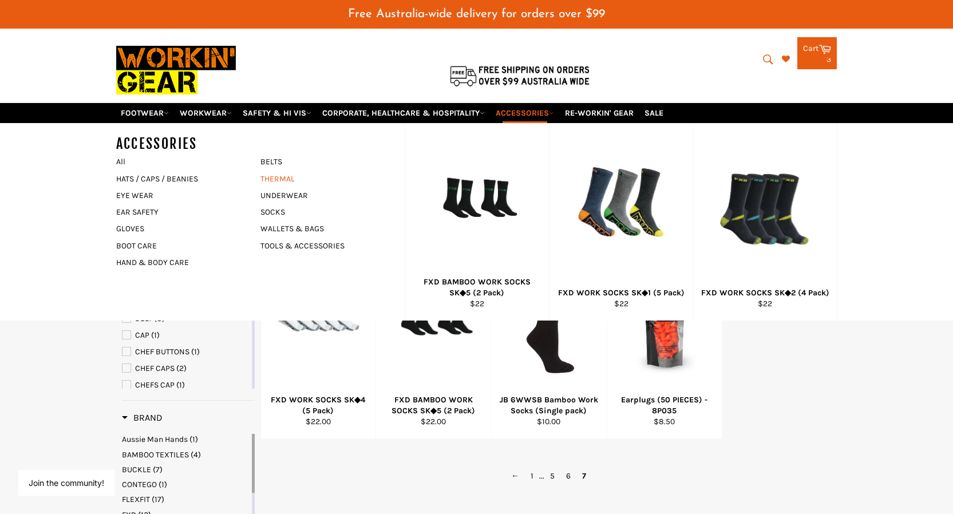
click at [280, 171] on link "THERMAL" at bounding box center [324, 179] width 139 height 17
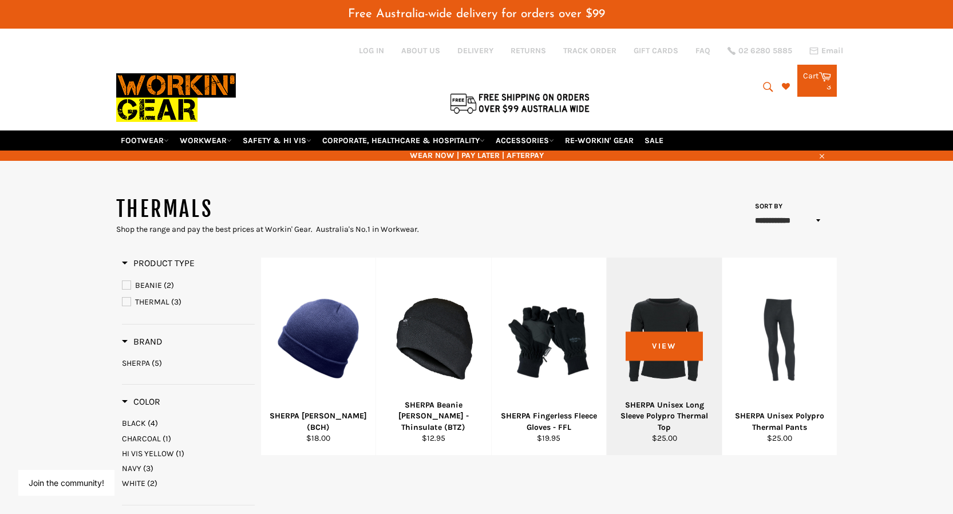
click at [669, 401] on div "SHERPA Unisex Long Sleeve Polypro Thermal Top" at bounding box center [664, 416] width 101 height 33
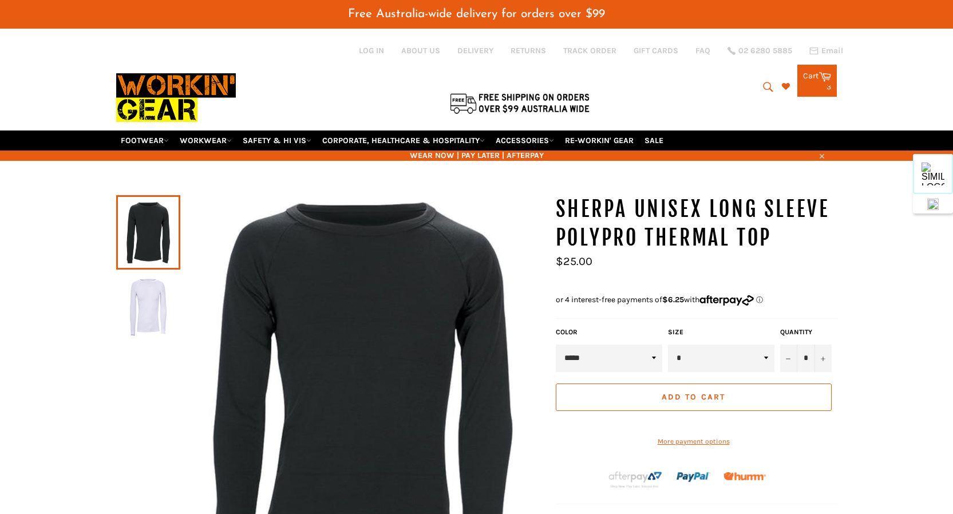
click at [148, 293] on img at bounding box center [148, 306] width 53 height 63
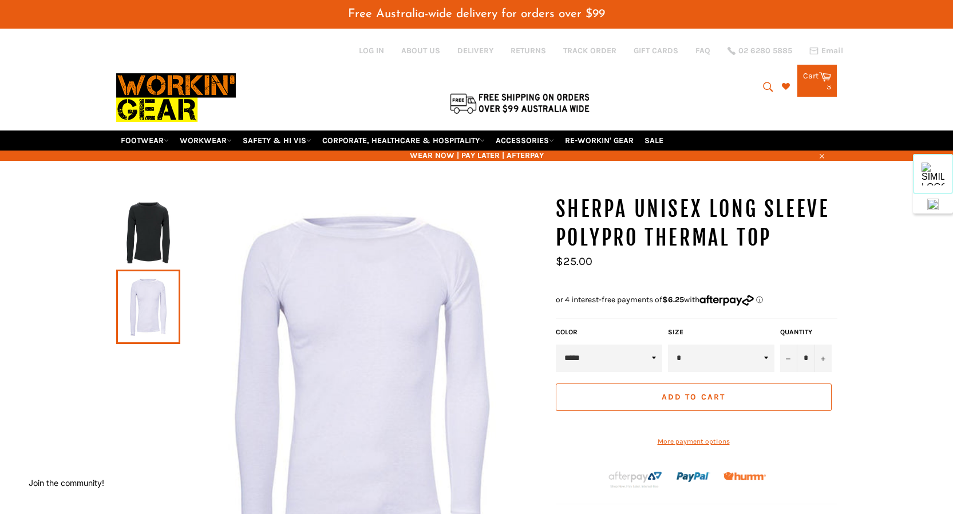
click at [688, 392] on span "Add to Cart" at bounding box center [694, 397] width 64 height 10
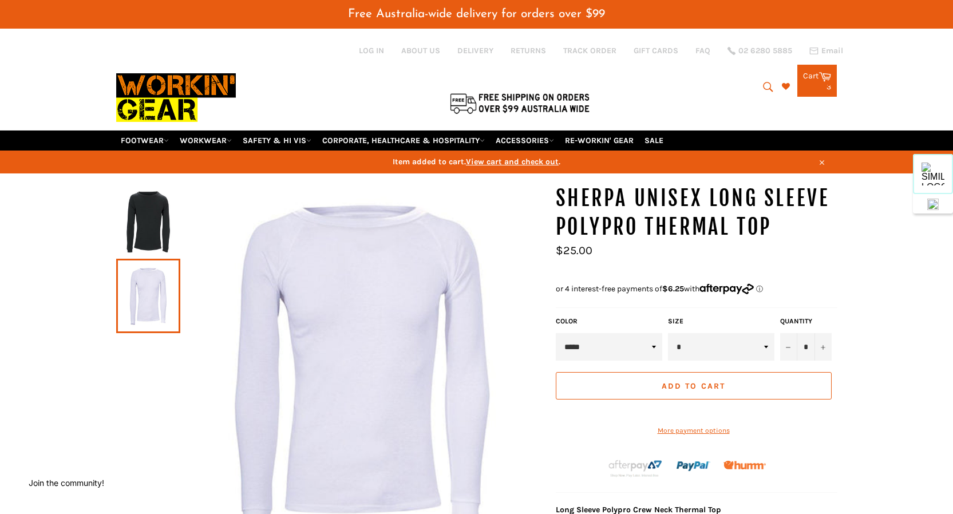
click at [535, 157] on span "View cart and check out" at bounding box center [512, 162] width 93 height 10
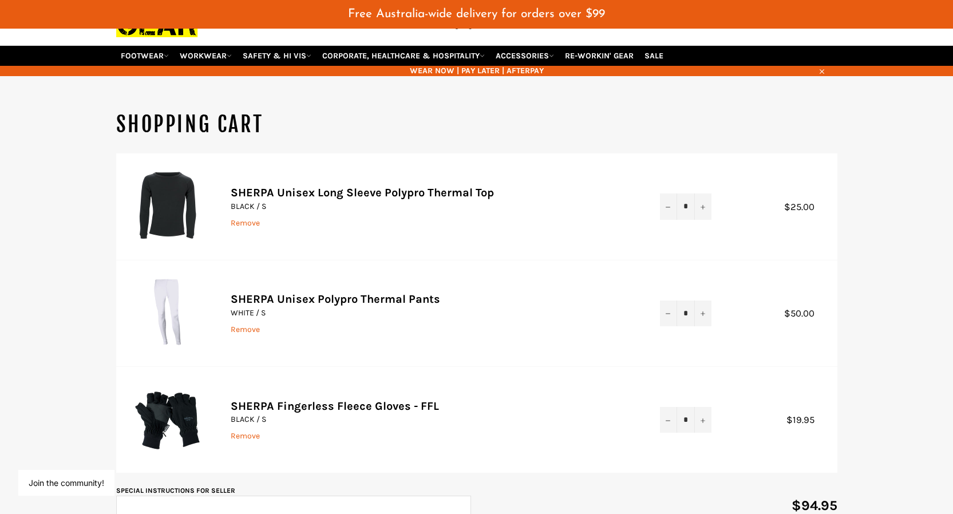
scroll to position [83, 0]
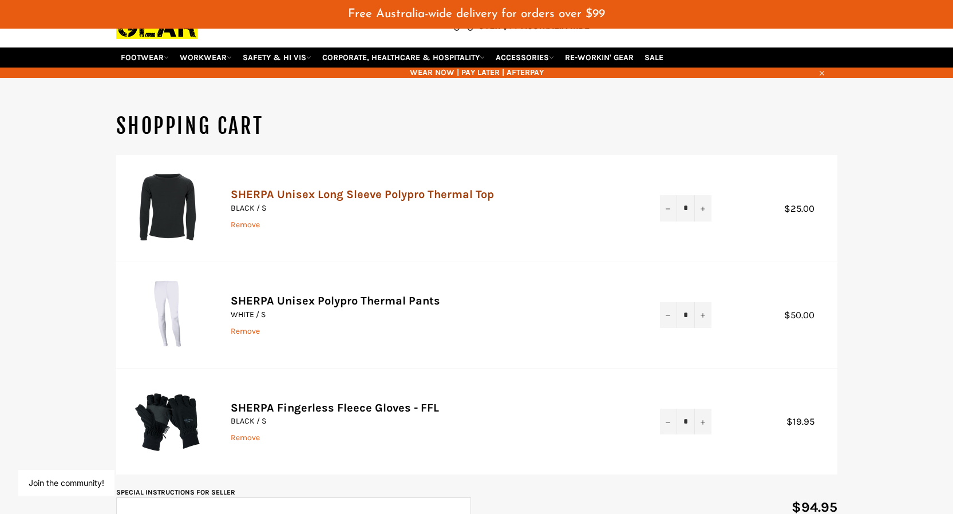
click at [344, 188] on link "SHERPA Unisex Long Sleeve Polypro Thermal Top" at bounding box center [362, 194] width 263 height 13
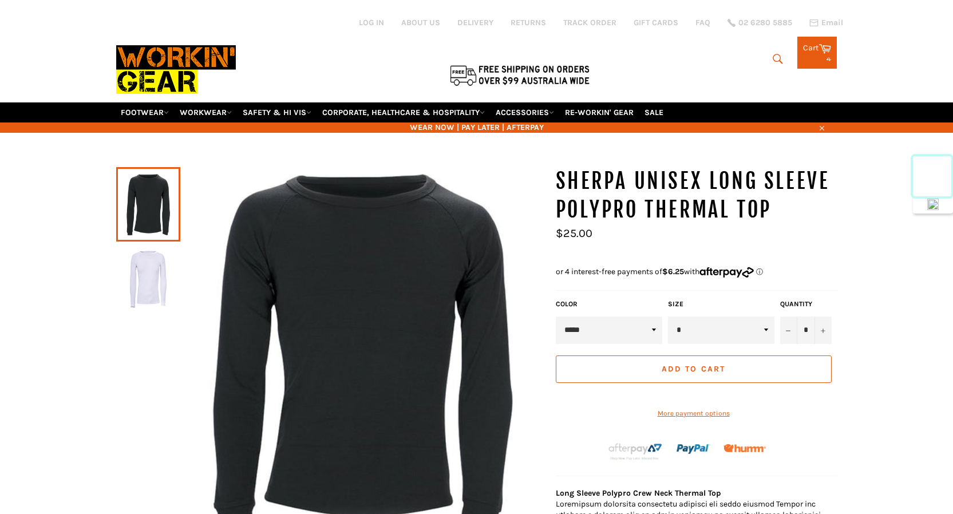
click at [629, 299] on label "Color" at bounding box center [609, 304] width 106 height 10
click at [622, 317] on select "***** *****" at bounding box center [609, 330] width 106 height 27
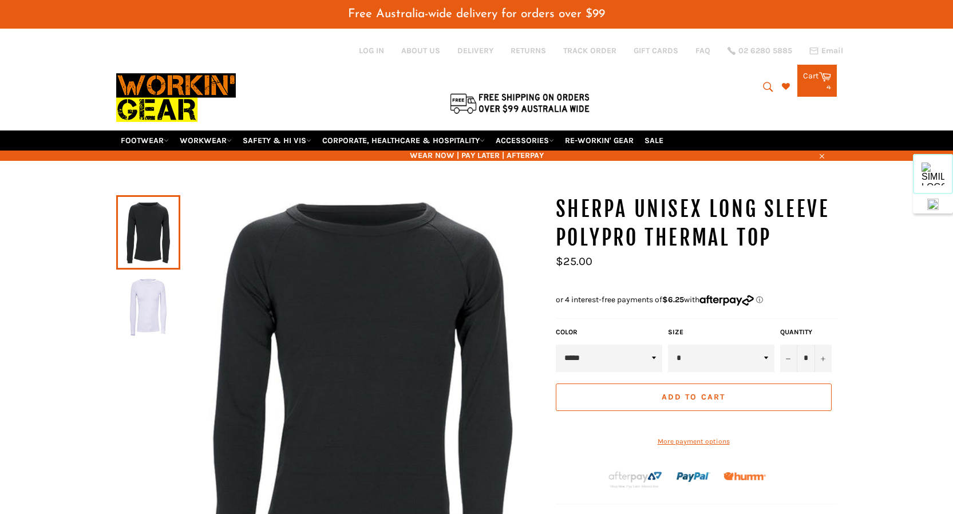
select select "*****"
click at [556, 345] on select "***** *****" at bounding box center [609, 358] width 106 height 27
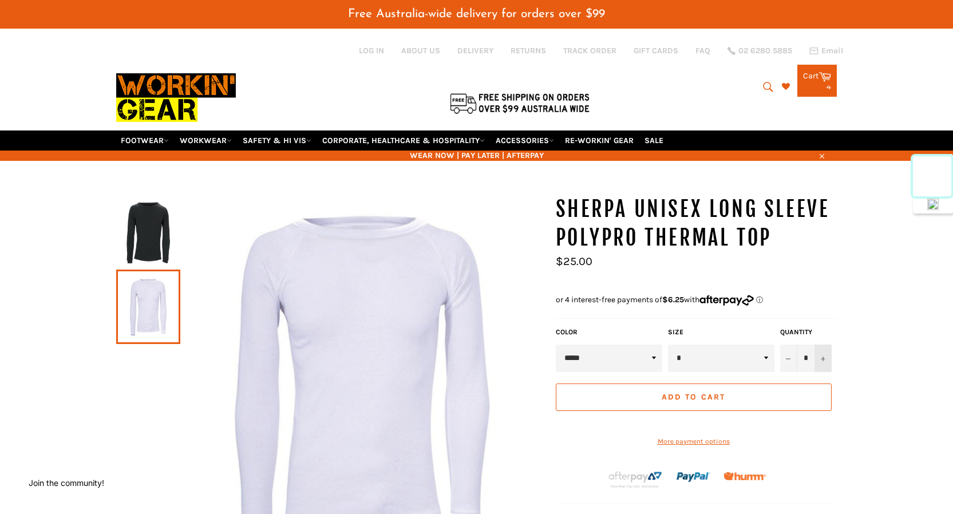
click at [826, 345] on button "+" at bounding box center [823, 358] width 17 height 27
click at [788, 357] on icon "Reduce item quantity by one" at bounding box center [788, 359] width 5 height 5
type input "*"
click at [709, 392] on span "Add to Cart" at bounding box center [694, 397] width 64 height 10
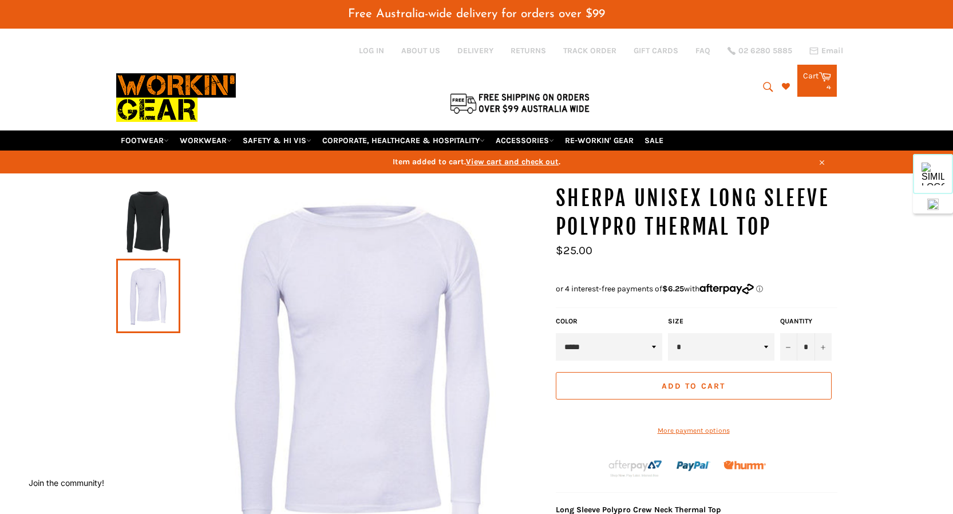
click at [518, 157] on span "View cart and check out" at bounding box center [512, 162] width 93 height 10
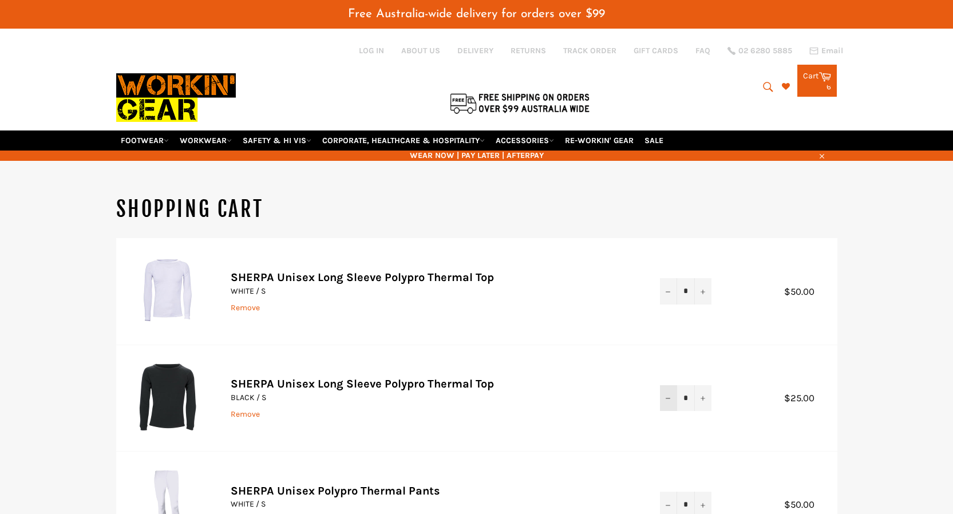
click at [668, 396] on icon "Reduce item quantity by one" at bounding box center [668, 398] width 5 height 5
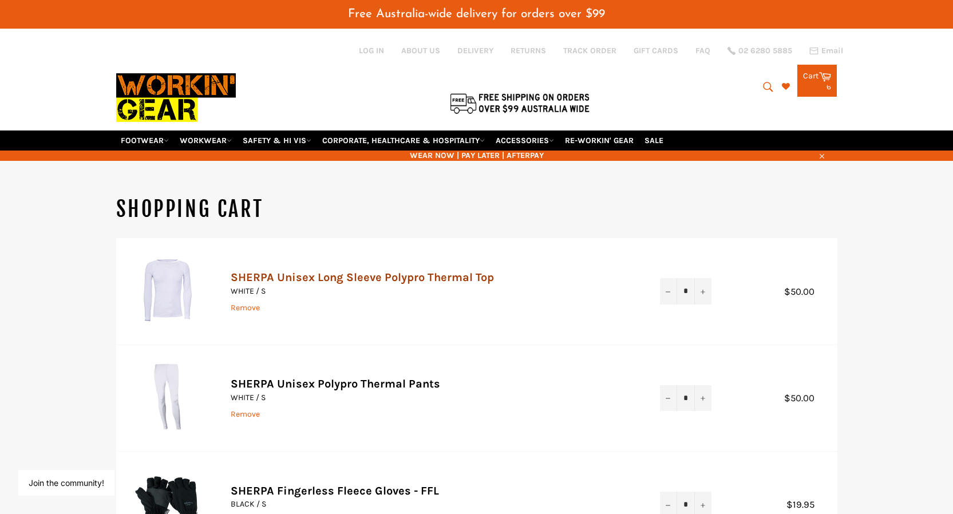
click at [413, 271] on link "SHERPA Unisex Long Sleeve Polypro Thermal Top" at bounding box center [362, 277] width 263 height 13
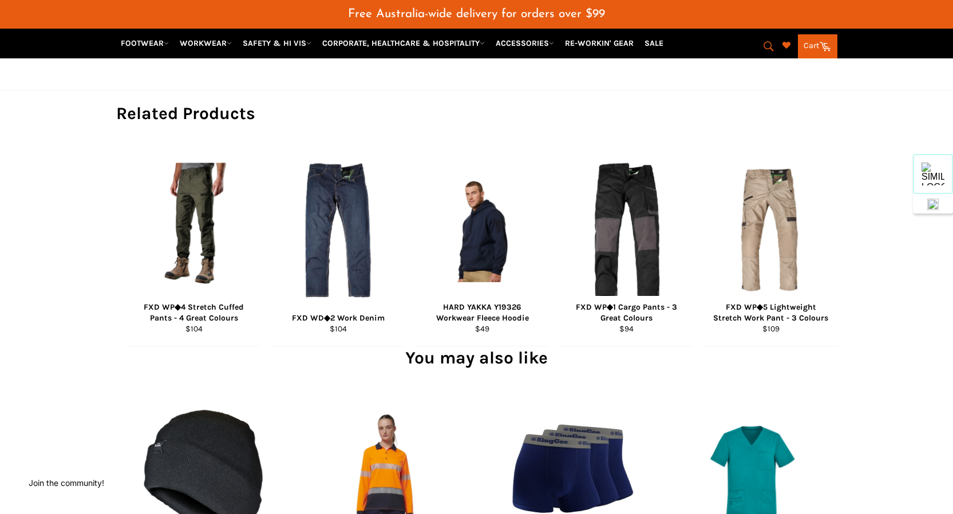
scroll to position [873, 0]
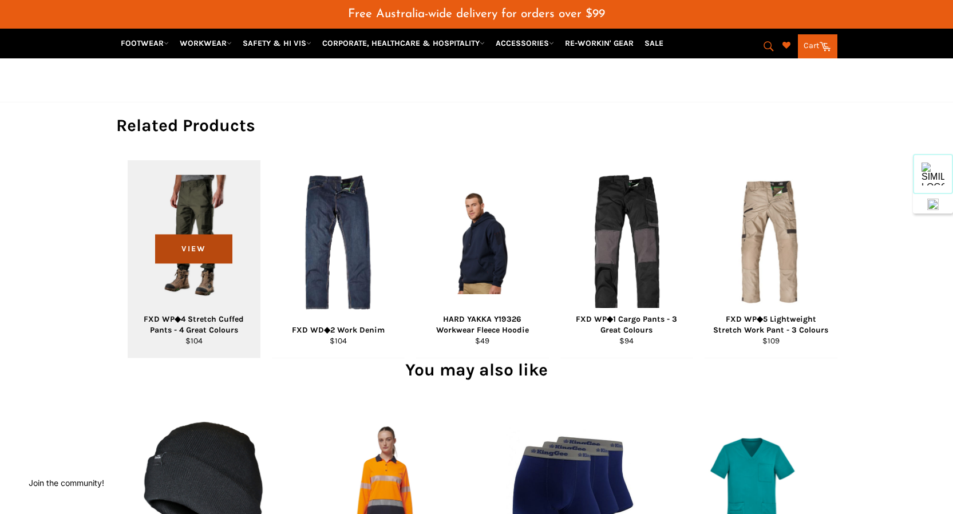
click at [191, 244] on span "View" at bounding box center [193, 248] width 77 height 29
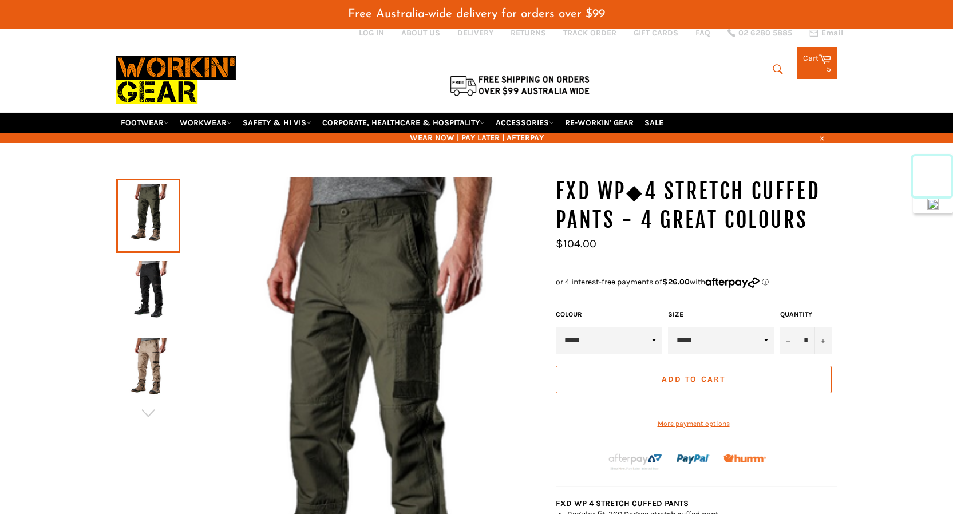
scroll to position [46, 0]
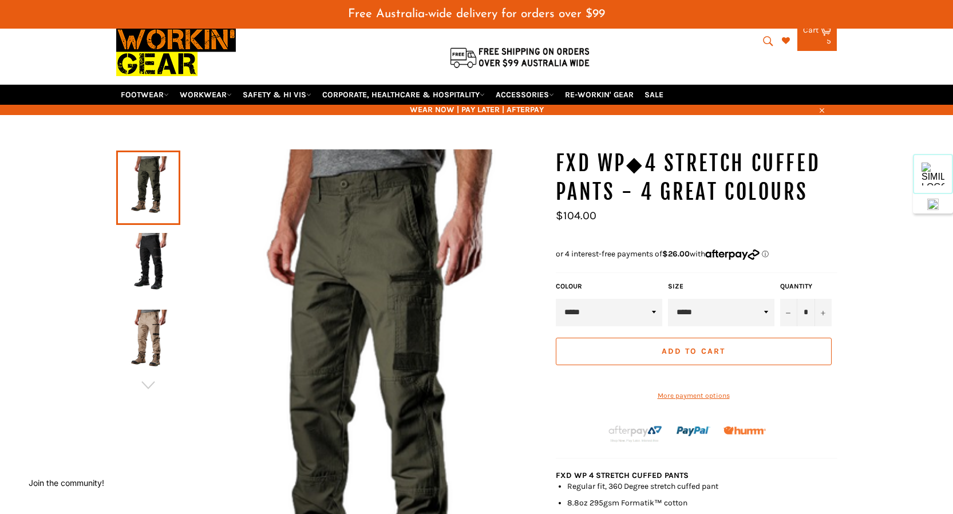
click at [689, 299] on select "***** ***** ***** ***** ***** ***** ****** ****** ******" at bounding box center [721, 312] width 106 height 27
select select "*****"
click at [668, 299] on select "***** ***** ***** ***** ***** ***** ****** ****** ******" at bounding box center [721, 312] width 106 height 27
click at [148, 243] on img at bounding box center [148, 264] width 53 height 63
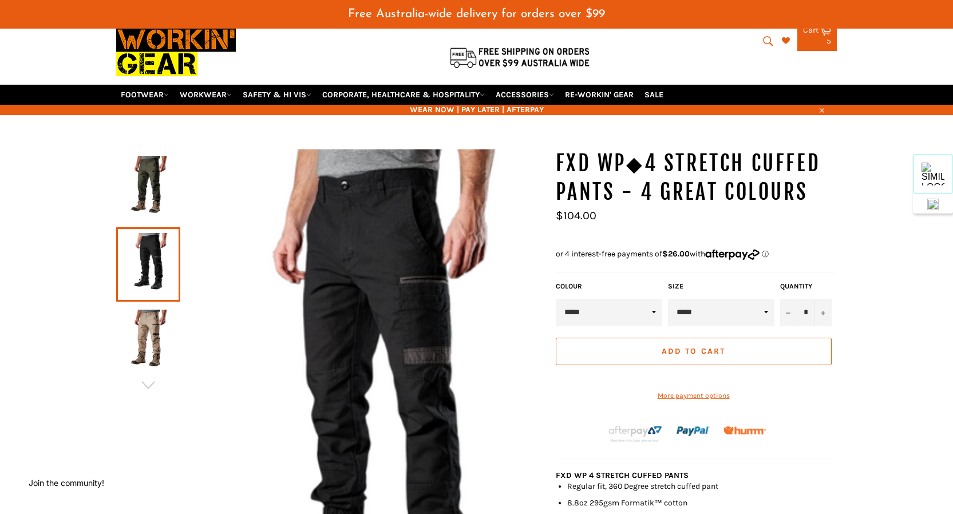
click at [151, 314] on img at bounding box center [148, 341] width 53 height 63
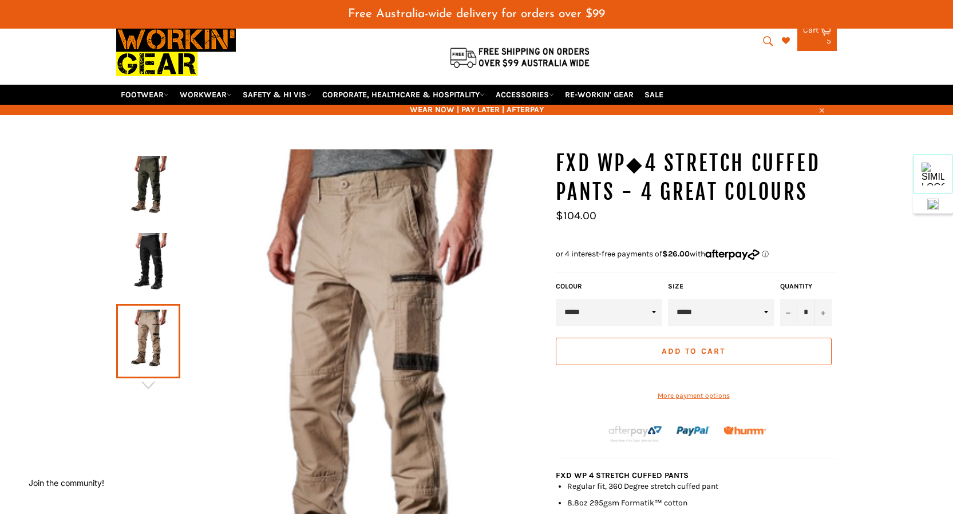
click at [147, 173] on img at bounding box center [148, 187] width 53 height 63
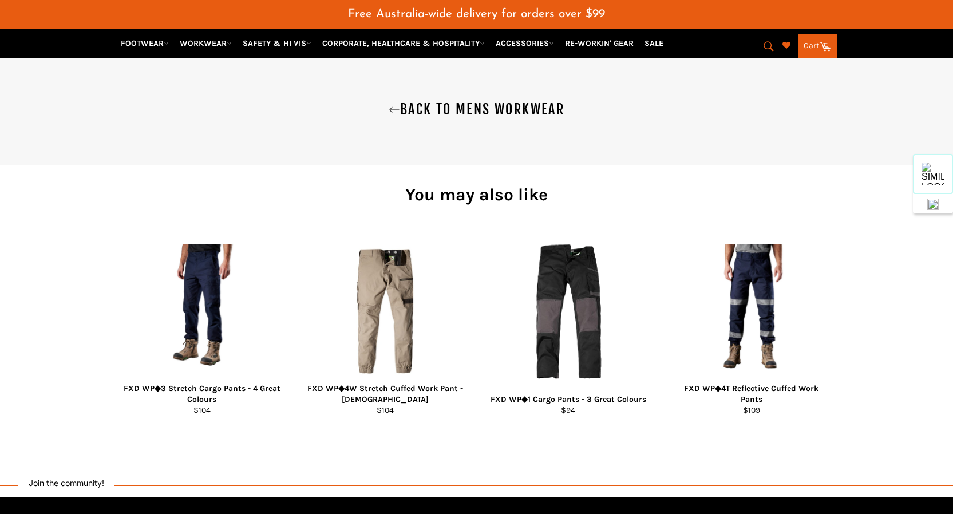
scroll to position [1034, 0]
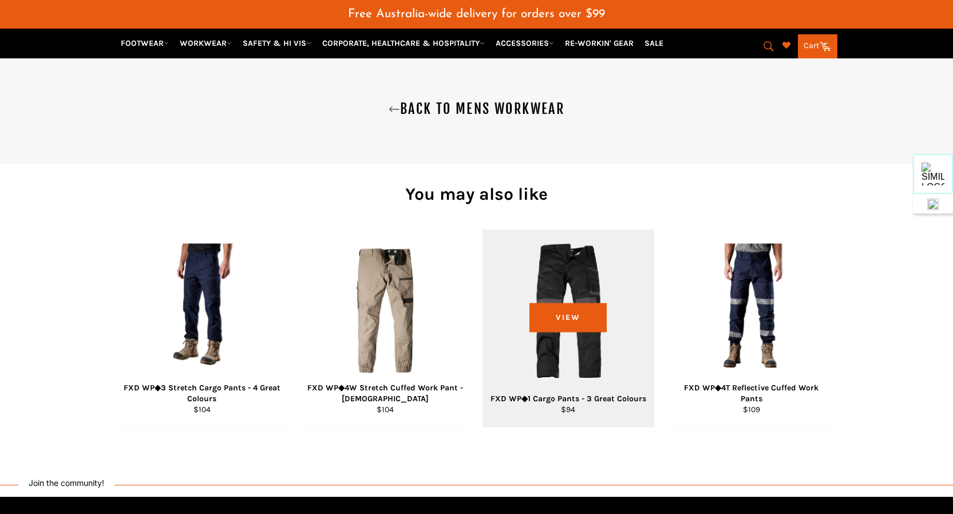
click at [563, 286] on div "View" at bounding box center [569, 329] width 172 height 198
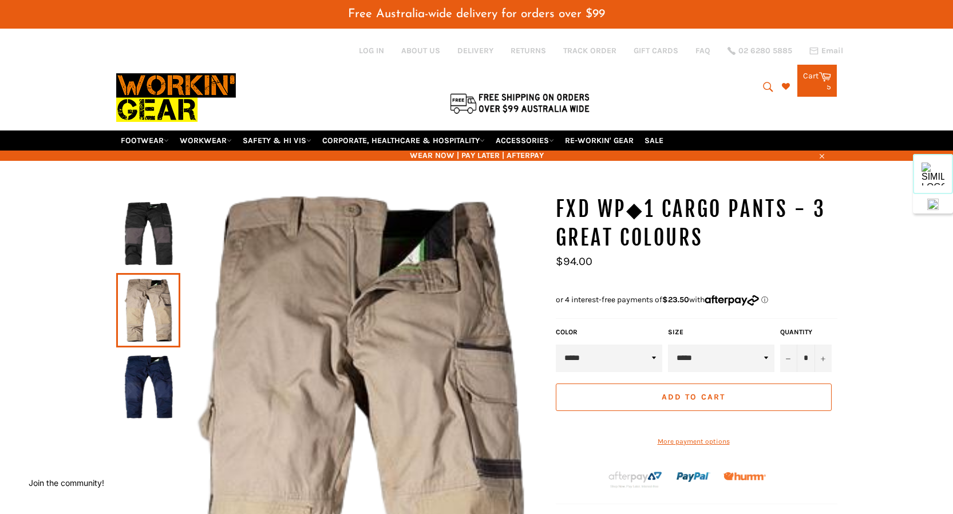
click at [160, 218] on img at bounding box center [148, 233] width 53 height 63
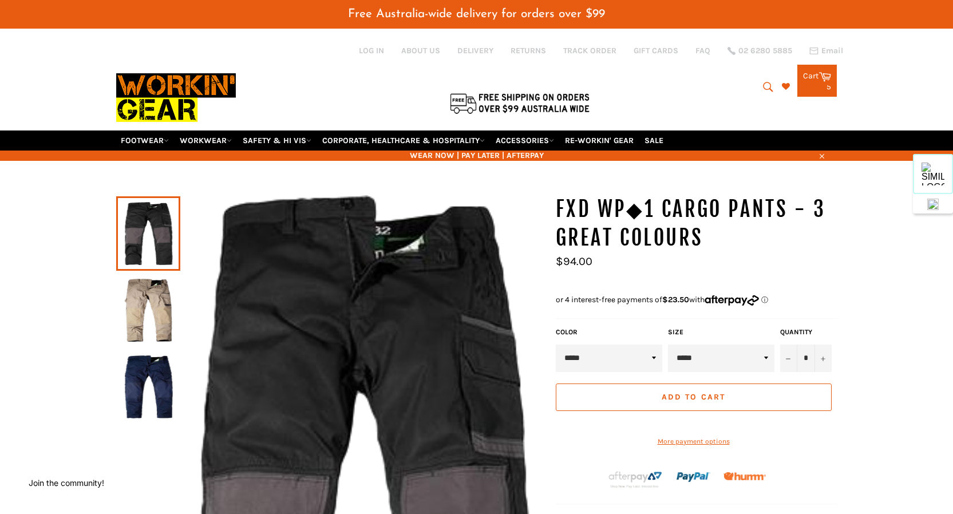
click at [147, 312] on img at bounding box center [148, 310] width 53 height 63
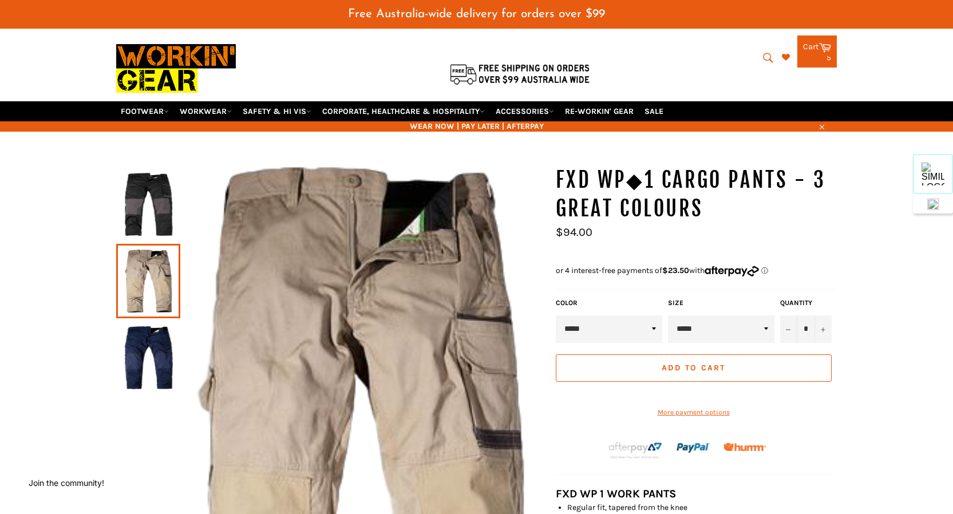
scroll to position [33, 0]
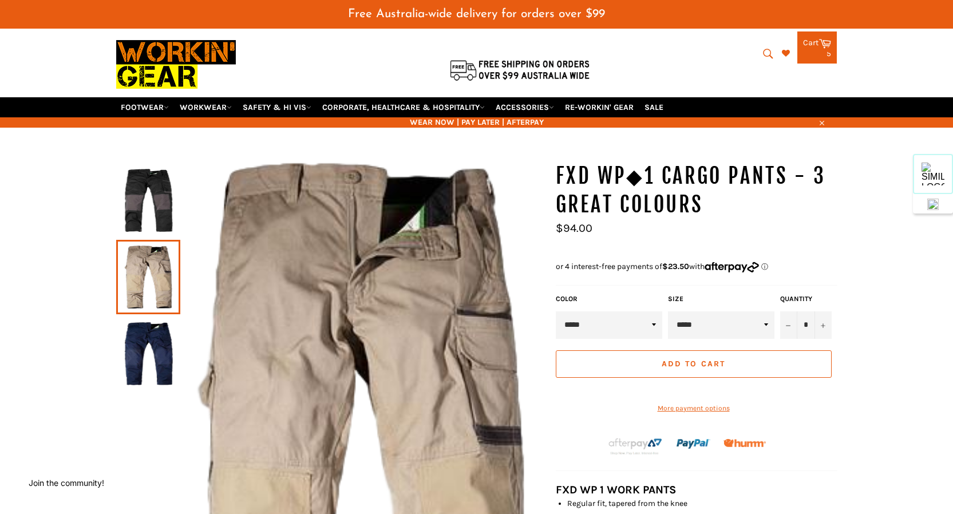
click at [705, 311] on select "***** ***** ***** ***** ***** ***** ****** ****** ******" at bounding box center [721, 324] width 106 height 27
select select "*****"
click at [668, 311] on select "***** ***** ***** ***** ***** ***** ****** ****** ******" at bounding box center [721, 324] width 106 height 27
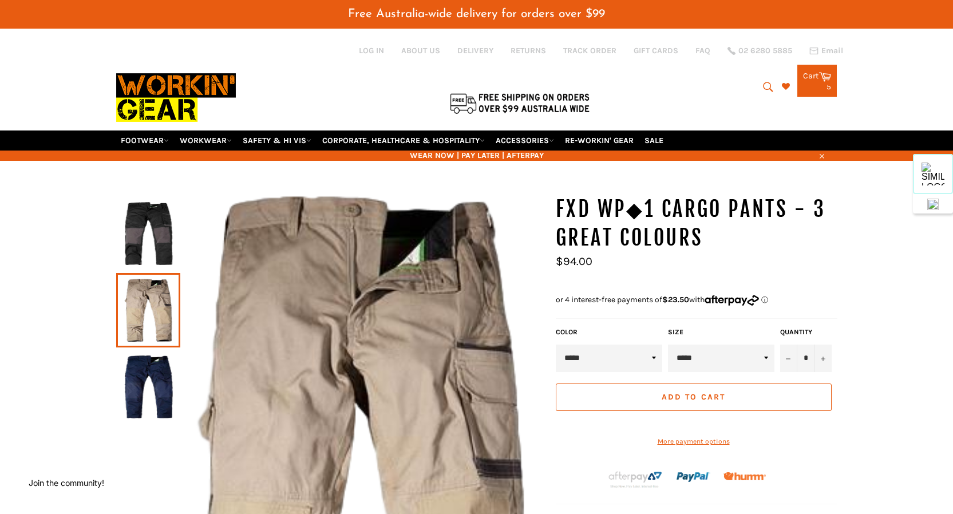
click at [820, 70] on icon at bounding box center [825, 76] width 13 height 13
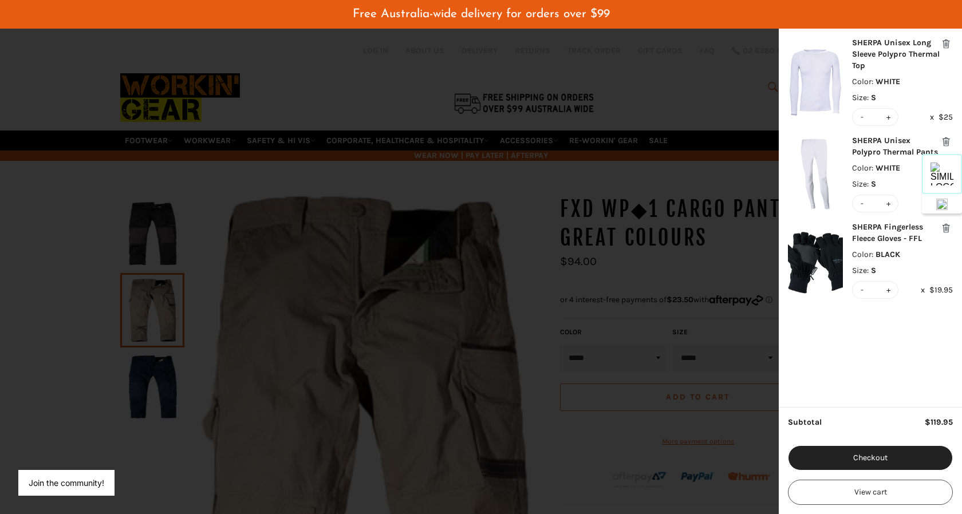
click at [855, 115] on div "- * +" at bounding box center [875, 117] width 46 height 18
click at [862, 116] on button "-" at bounding box center [862, 117] width 8 height 17
type input "*"
click at [859, 203] on button "-" at bounding box center [862, 203] width 8 height 17
type input "*"
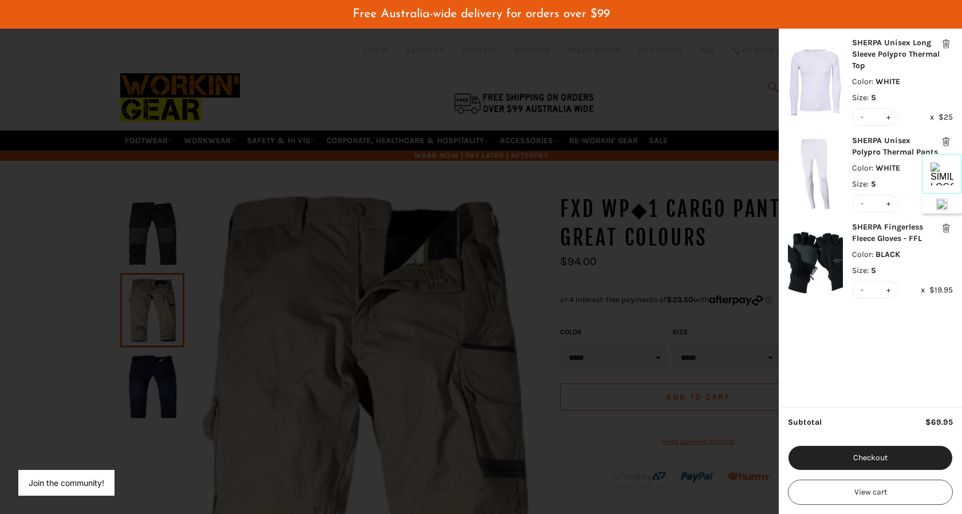
click at [655, 90] on div "modal" at bounding box center [481, 257] width 962 height 514
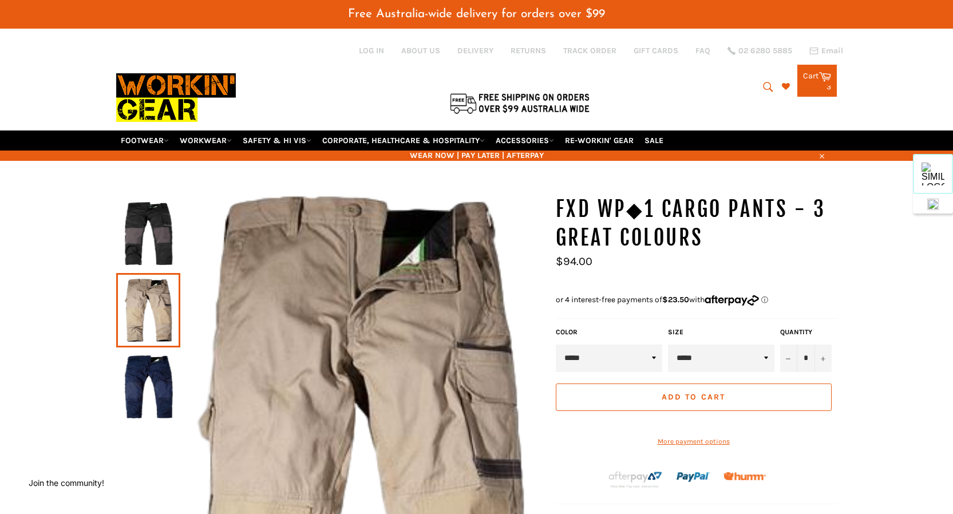
click at [144, 82] on img at bounding box center [176, 97] width 120 height 65
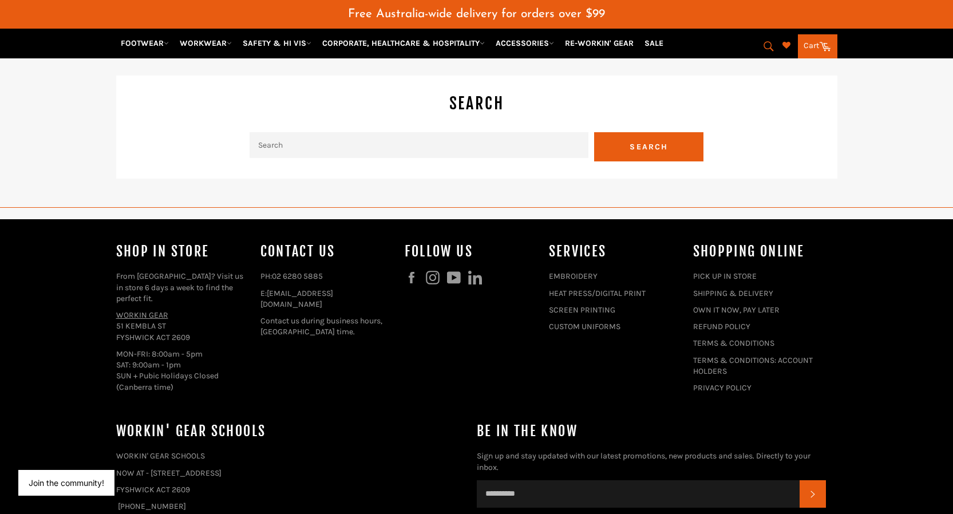
scroll to position [2752, 0]
